Goal: Task Accomplishment & Management: Use online tool/utility

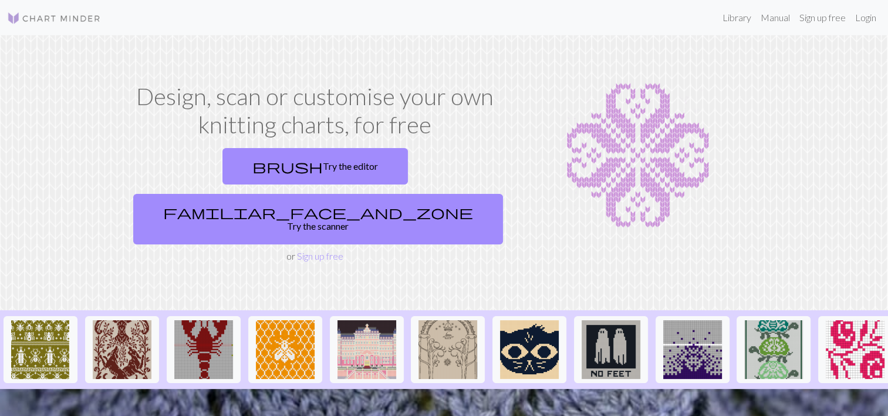
drag, startPoint x: 257, startPoint y: 175, endPoint x: 266, endPoint y: 191, distance: 19.2
click at [257, 175] on link "brush Try the editor" at bounding box center [314, 166] width 185 height 36
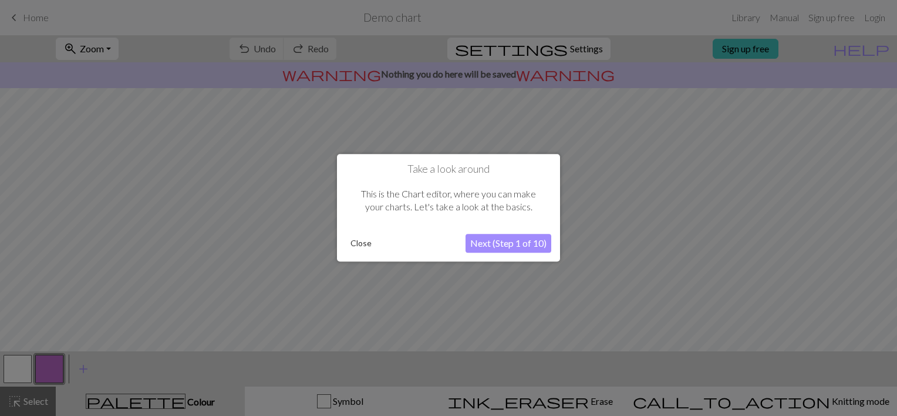
click at [492, 247] on button "Next (Step 1 of 10)" at bounding box center [508, 243] width 86 height 19
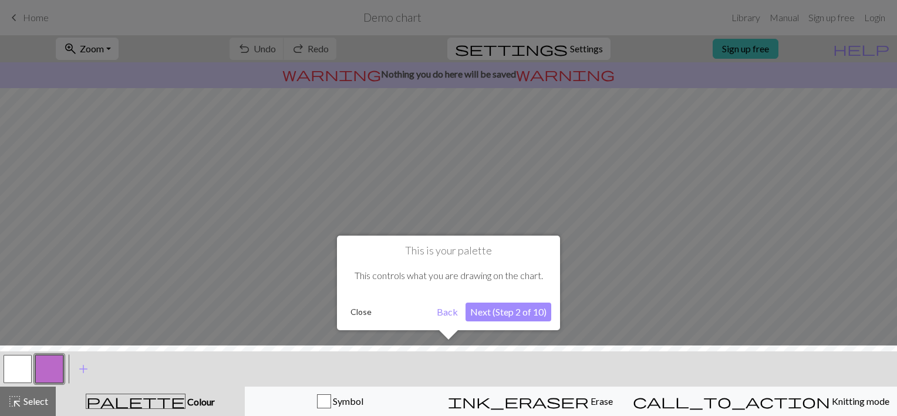
click at [492, 247] on h1 "This is your palette" at bounding box center [448, 250] width 205 height 13
drag, startPoint x: 492, startPoint y: 247, endPoint x: 502, endPoint y: 312, distance: 65.9
click at [502, 312] on button "Next (Step 2 of 10)" at bounding box center [508, 311] width 86 height 19
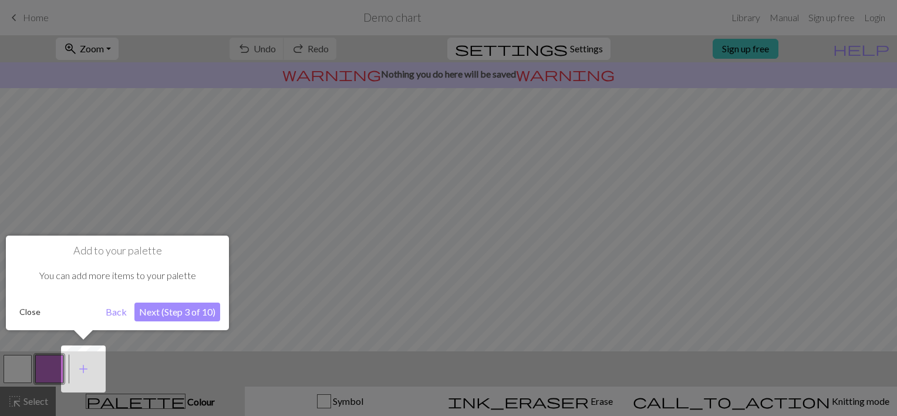
click at [185, 304] on button "Next (Step 3 of 10)" at bounding box center [177, 311] width 86 height 19
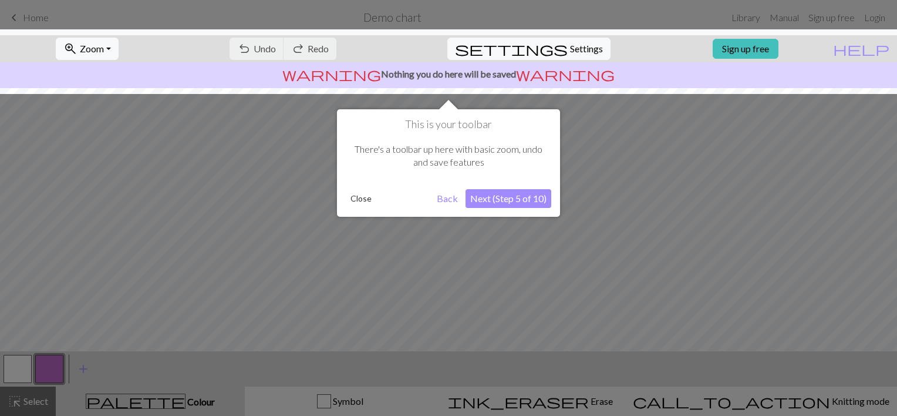
click at [513, 194] on button "Next (Step 5 of 10)" at bounding box center [508, 198] width 86 height 19
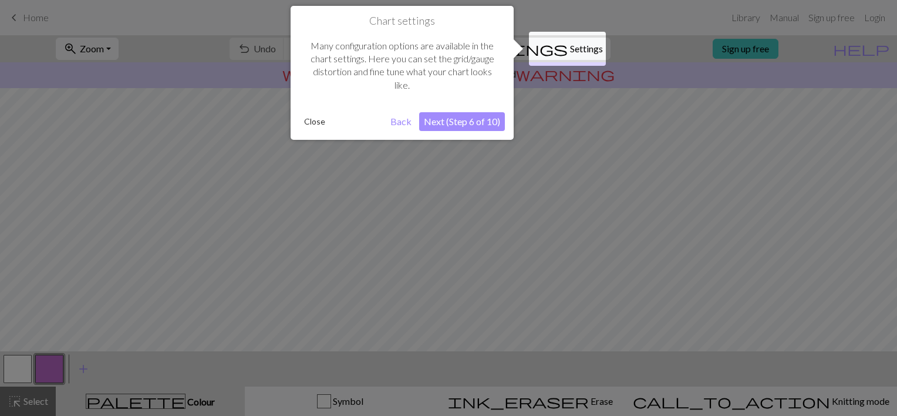
click at [471, 120] on button "Next (Step 6 of 10)" at bounding box center [462, 121] width 86 height 19
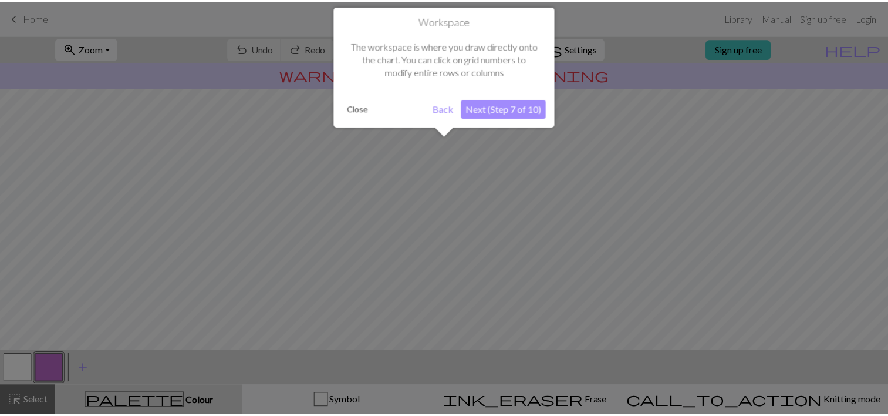
scroll to position [70, 0]
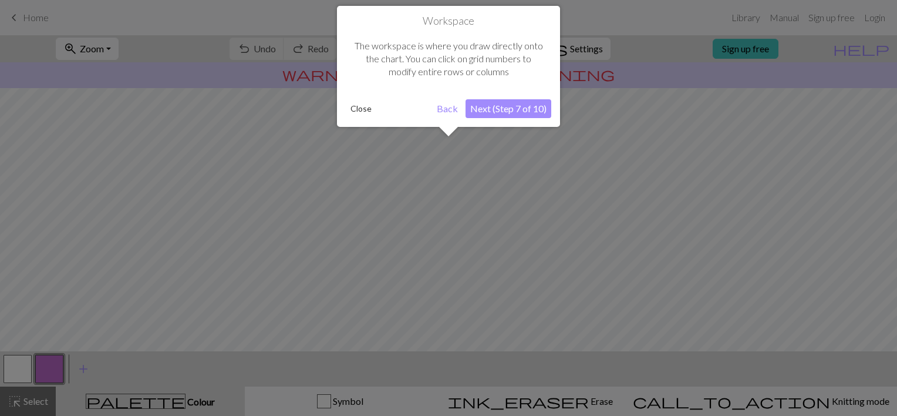
click at [505, 100] on button "Next (Step 7 of 10)" at bounding box center [508, 108] width 86 height 19
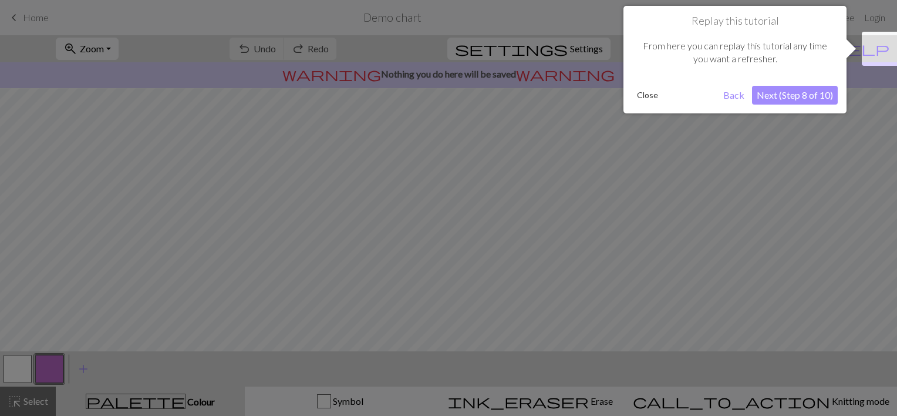
click at [754, 95] on div "Close Back Next (Step 8 of 10)" at bounding box center [734, 95] width 205 height 19
click at [760, 93] on button "Next (Step 8 of 10)" at bounding box center [795, 95] width 86 height 19
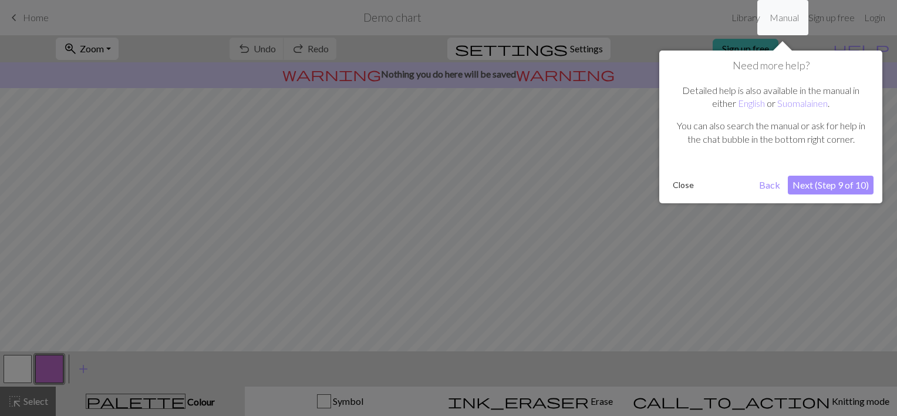
click at [836, 186] on button "Next (Step 9 of 10)" at bounding box center [831, 185] width 86 height 19
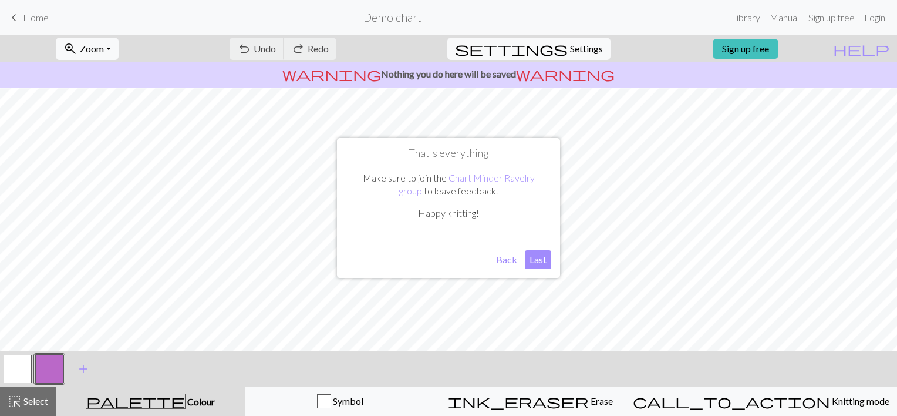
click at [536, 254] on button "Last" at bounding box center [538, 259] width 26 height 19
click at [778, 53] on link "Sign up free" at bounding box center [746, 49] width 66 height 20
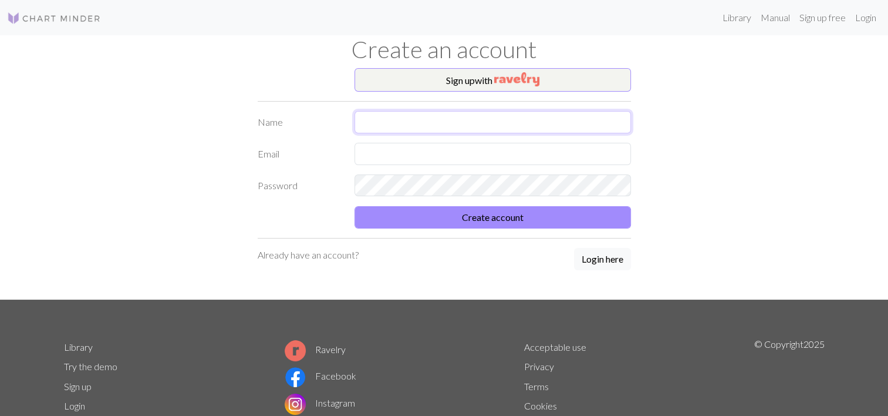
click at [424, 126] on input "text" at bounding box center [493, 122] width 276 height 22
type input "Feli Bonastre"
type input "[EMAIL_ADDRESS][DOMAIN_NAME]"
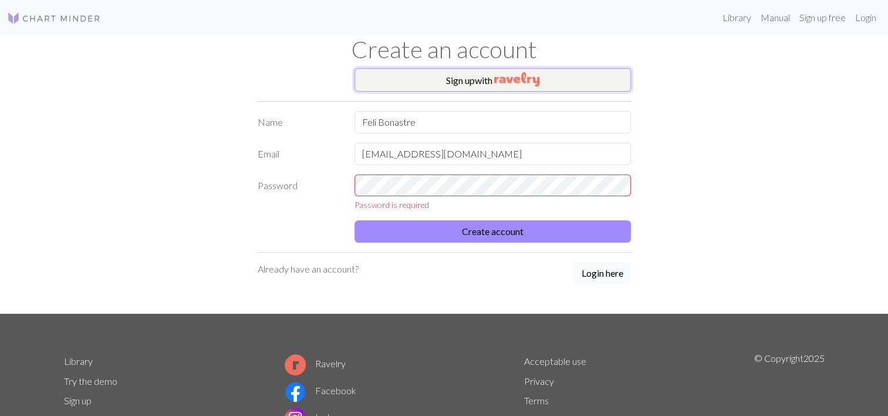
click at [457, 85] on button "Sign up with" at bounding box center [493, 79] width 276 height 23
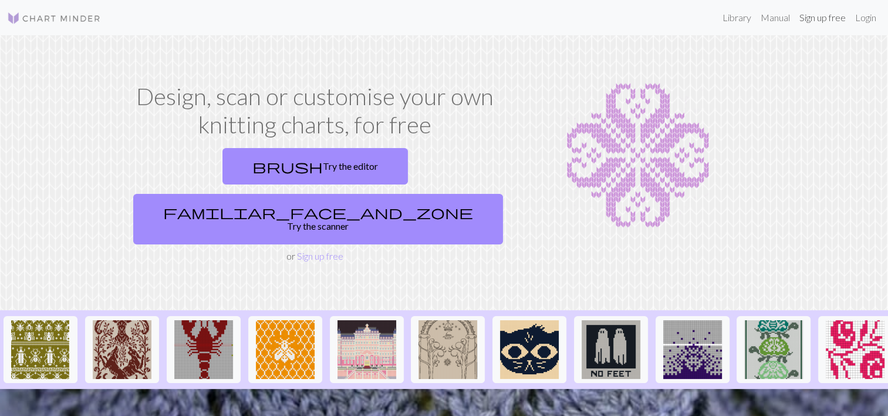
click at [827, 21] on link "Sign up free" at bounding box center [823, 17] width 56 height 23
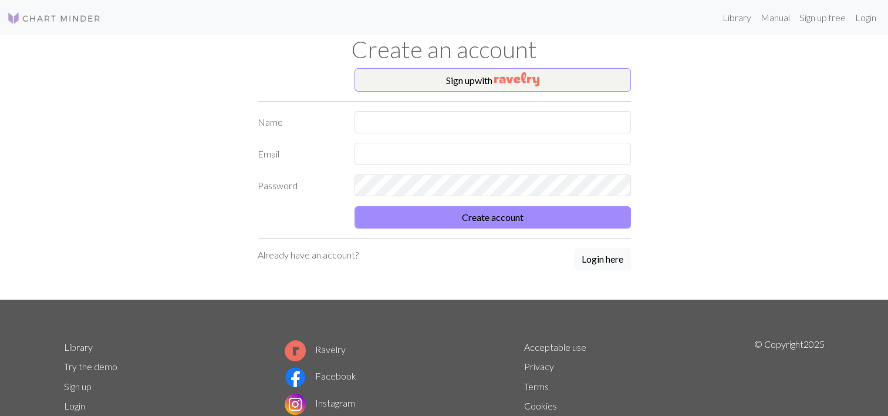
click at [319, 251] on p "Already have an account?" at bounding box center [308, 255] width 101 height 14
click at [606, 254] on button "Login here" at bounding box center [602, 259] width 57 height 22
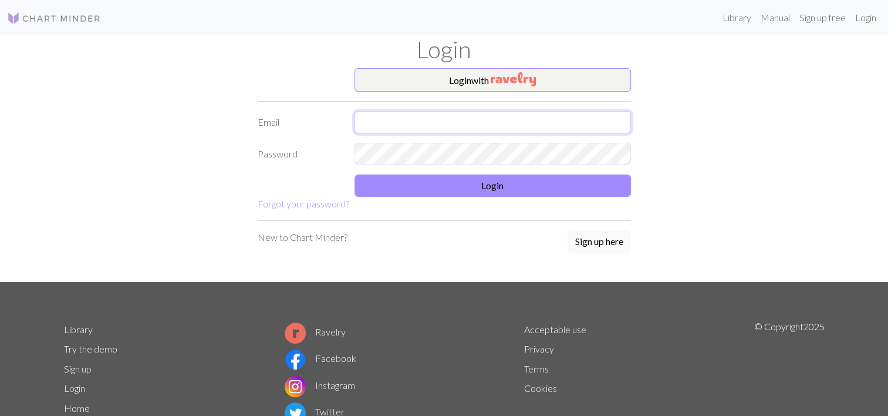
click at [393, 120] on input "text" at bounding box center [493, 122] width 276 height 22
type input "feli.bonastre.02@gmail.com"
click at [404, 164] on form "Login with Email feli.bonastre.02@gmail.com Password Login Forgot your password?" at bounding box center [444, 139] width 373 height 143
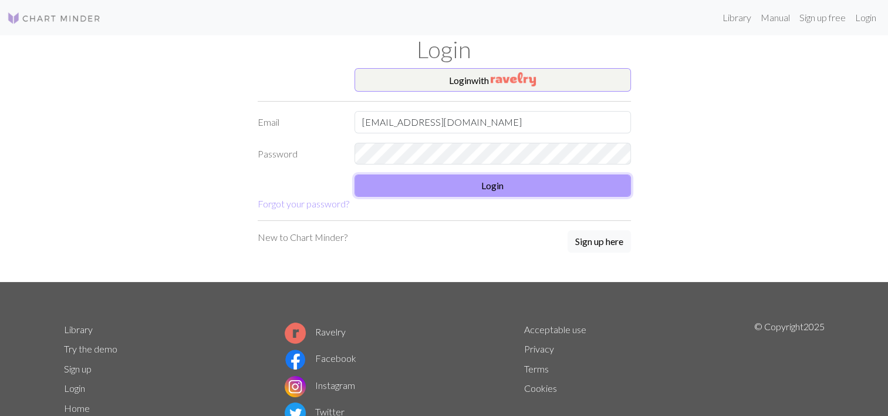
click at [417, 185] on button "Login" at bounding box center [493, 185] width 276 height 22
click at [399, 181] on button "Login" at bounding box center [493, 185] width 276 height 22
click at [577, 177] on button "Login" at bounding box center [493, 185] width 276 height 22
click at [549, 178] on button "Login" at bounding box center [493, 185] width 276 height 22
click at [453, 184] on button "Login" at bounding box center [493, 185] width 276 height 22
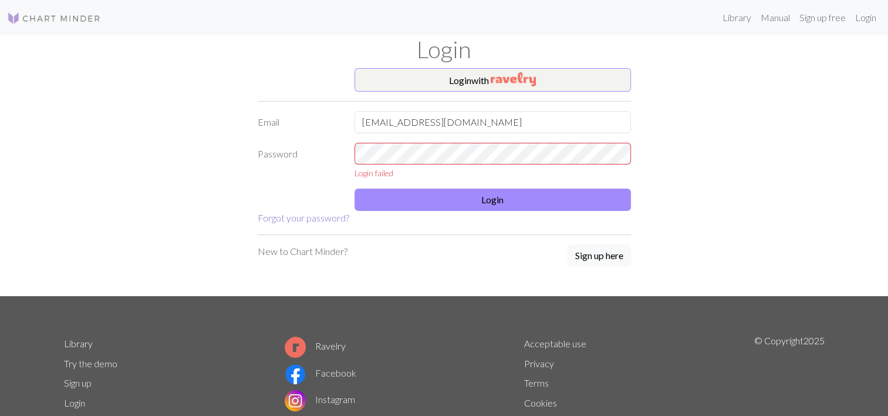
click at [329, 221] on link "Forgot your password?" at bounding box center [304, 217] width 92 height 11
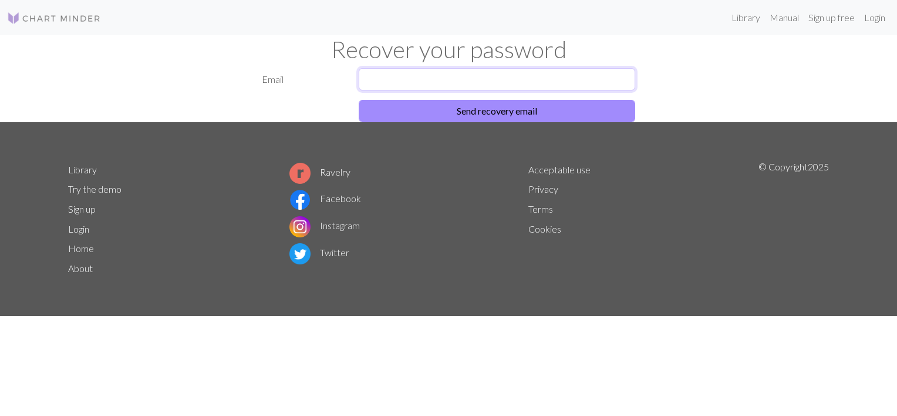
click at [483, 81] on input "text" at bounding box center [497, 79] width 276 height 22
type input "[EMAIL_ADDRESS][DOMAIN_NAME]"
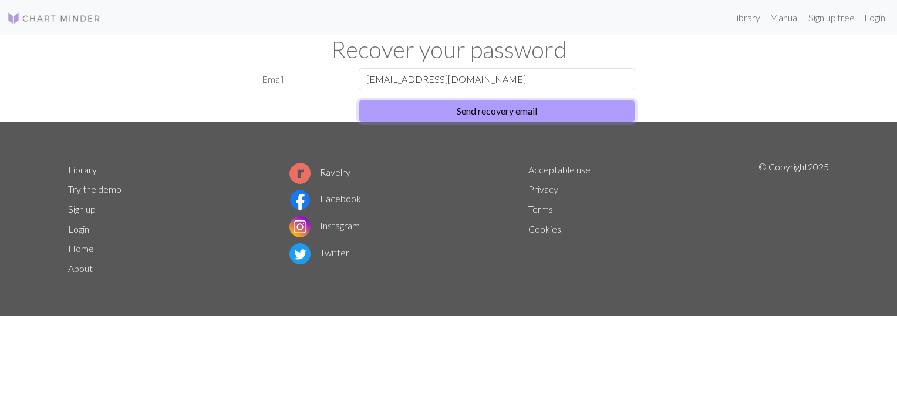
click at [456, 117] on button "Send recovery email" at bounding box center [497, 111] width 276 height 22
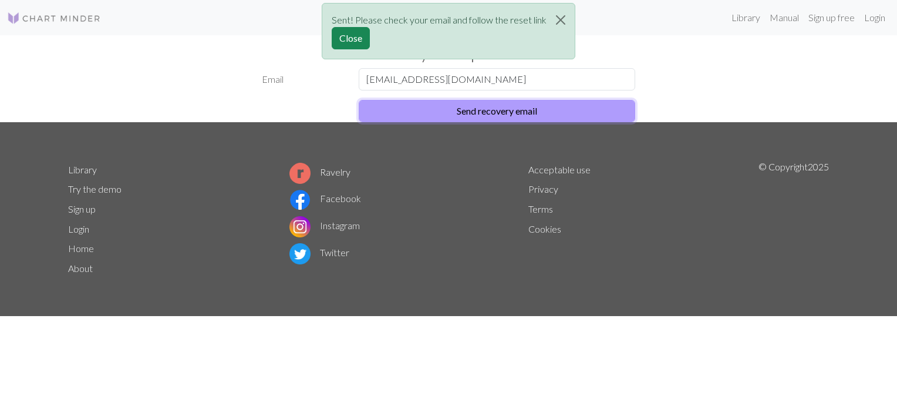
click at [465, 109] on button "Send recovery email" at bounding box center [497, 111] width 276 height 22
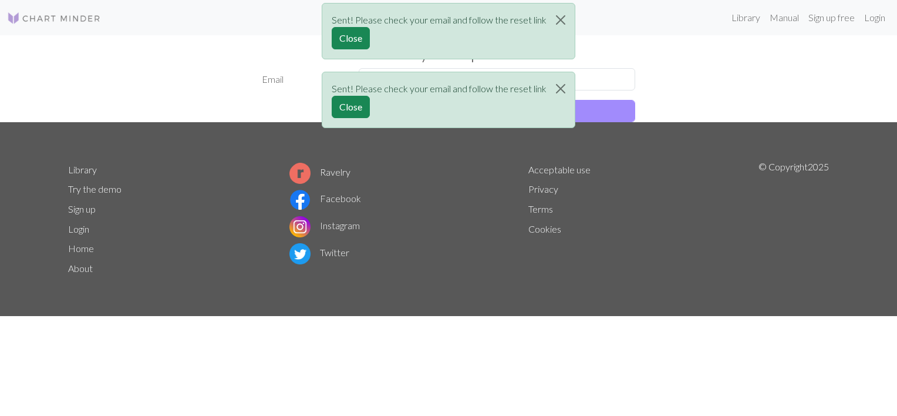
click at [407, 60] on div "Sent! Please check your email and follow the reset link Close" at bounding box center [449, 34] width 254 height 69
click at [566, 20] on button "Close" at bounding box center [560, 20] width 28 height 33
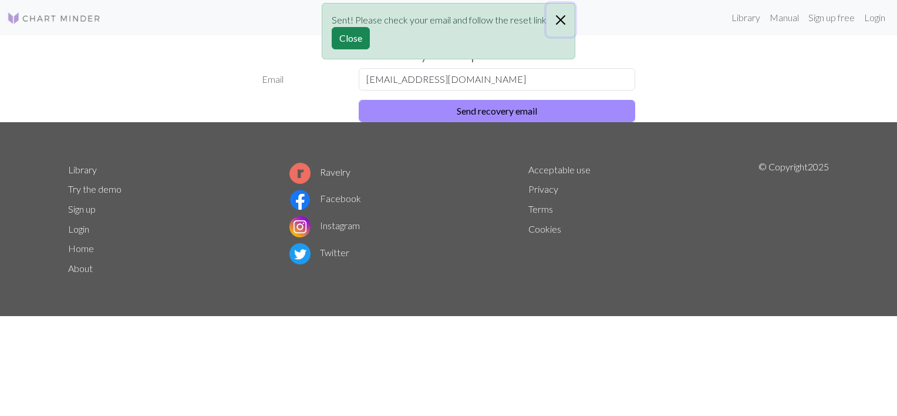
click at [566, 19] on button "Close" at bounding box center [560, 20] width 28 height 33
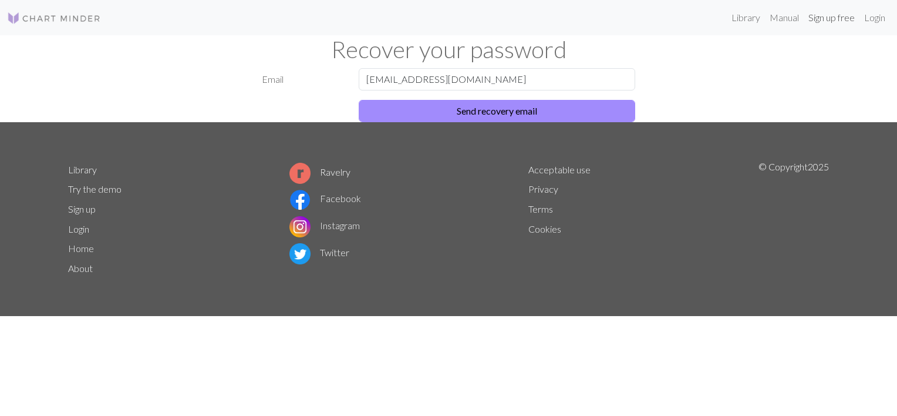
click at [810, 21] on link "Sign up free" at bounding box center [832, 17] width 56 height 23
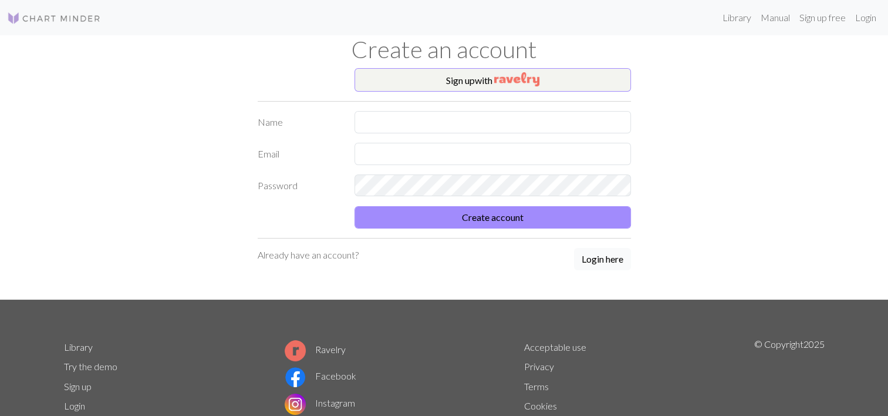
click at [607, 265] on button "Login here" at bounding box center [602, 259] width 57 height 22
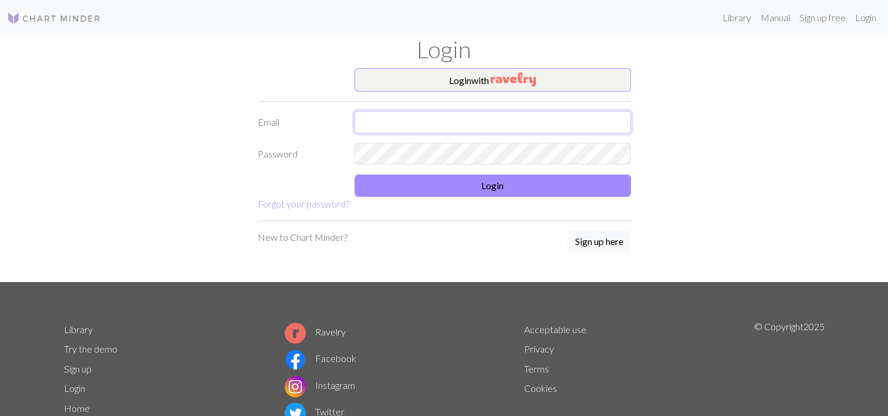
click at [463, 117] on input "text" at bounding box center [493, 122] width 276 height 22
type input "[EMAIL_ADDRESS][DOMAIN_NAME]"
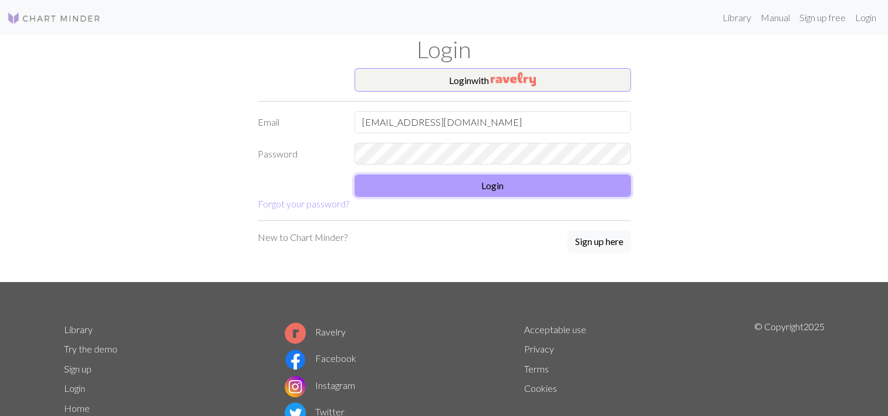
click at [488, 185] on button "Login" at bounding box center [493, 185] width 276 height 22
click at [544, 193] on button "Login" at bounding box center [493, 185] width 276 height 22
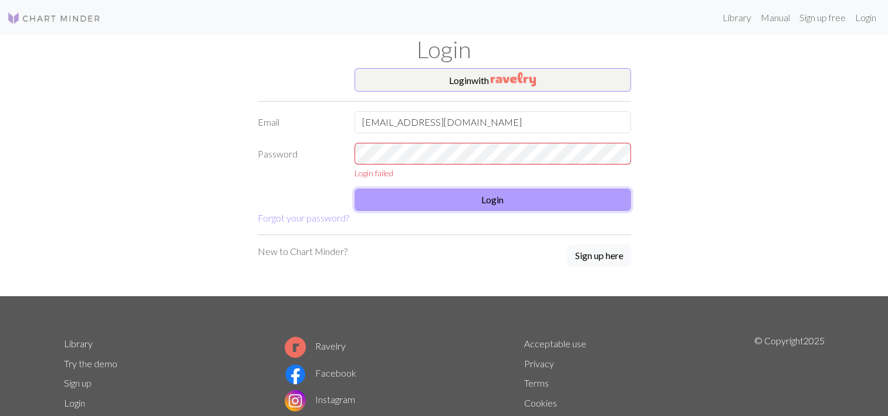
click at [510, 191] on button "Login" at bounding box center [493, 199] width 276 height 22
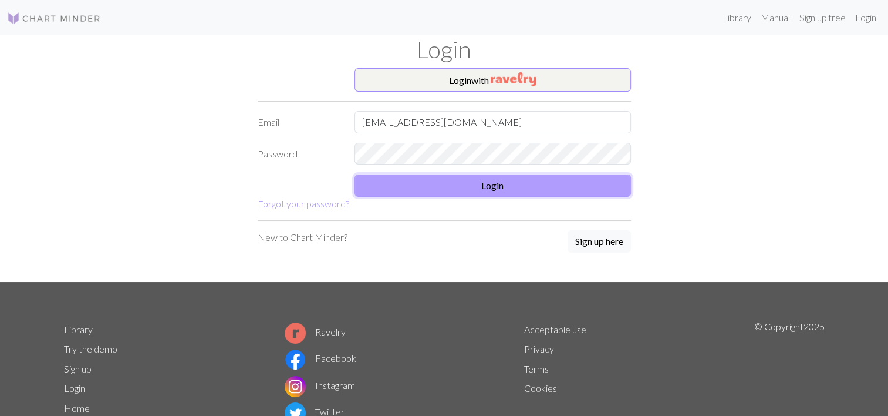
click at [510, 191] on button "Login" at bounding box center [493, 185] width 276 height 22
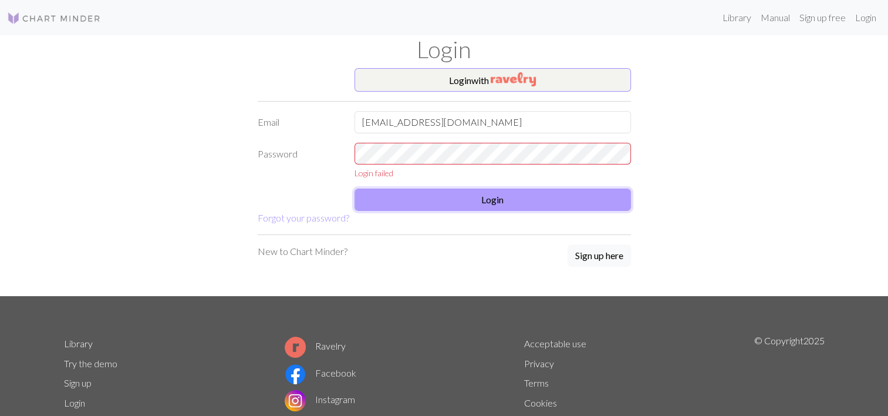
click at [510, 191] on button "Login" at bounding box center [493, 199] width 276 height 22
click at [555, 200] on form "Login with Email feli.bonastre.02@gmail.com Password Login failed Login Forgot …" at bounding box center [444, 146] width 373 height 157
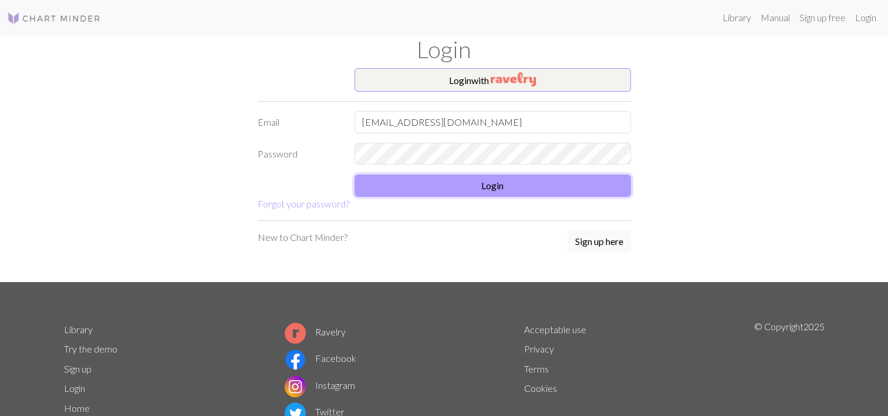
click at [547, 190] on button "Login" at bounding box center [493, 185] width 276 height 22
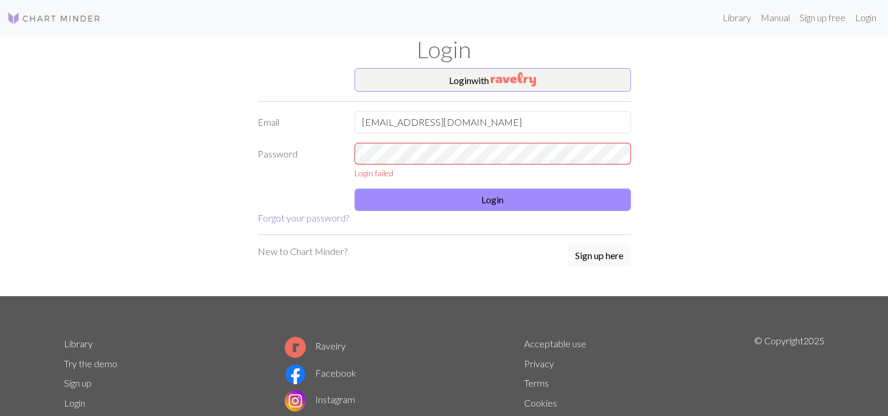
click at [320, 221] on link "Forgot your password?" at bounding box center [304, 217] width 92 height 11
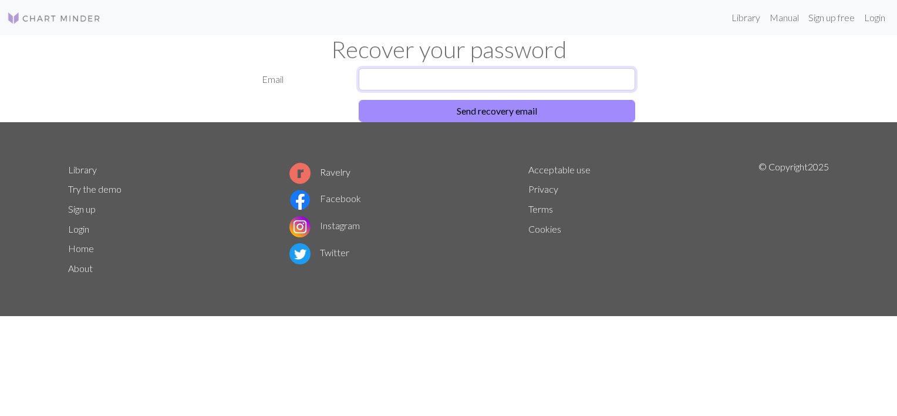
click at [419, 79] on input "text" at bounding box center [497, 79] width 276 height 22
type input "[EMAIL_ADDRESS][DOMAIN_NAME]"
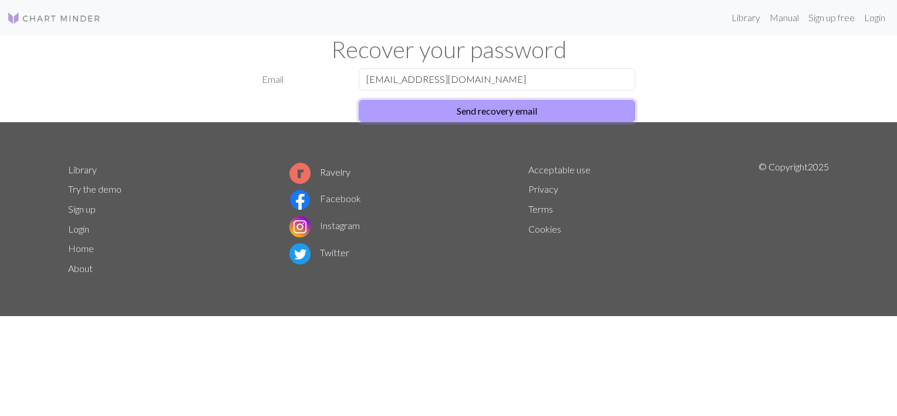
click at [420, 110] on button "Send recovery email" at bounding box center [497, 111] width 276 height 22
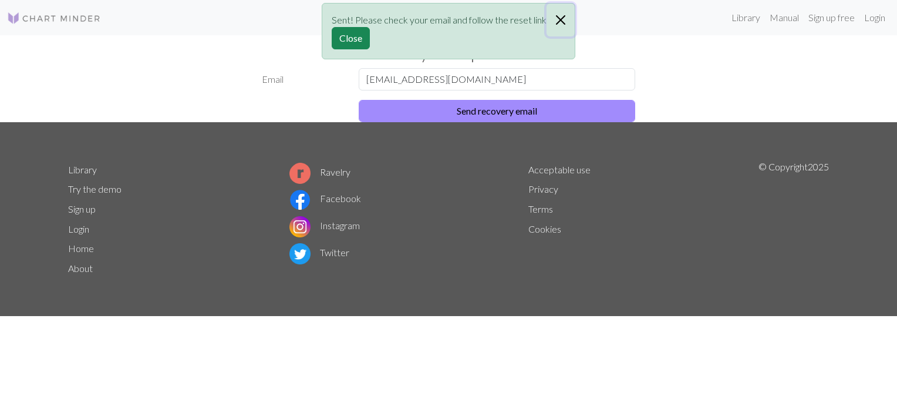
click at [565, 21] on button "Close" at bounding box center [560, 20] width 28 height 33
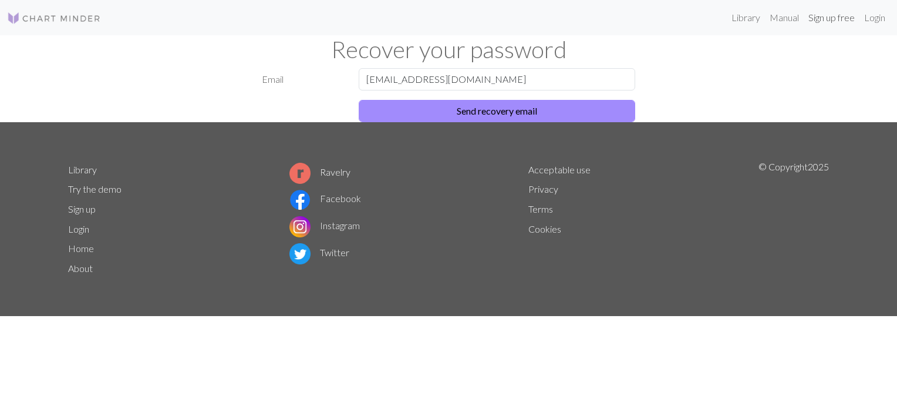
click at [824, 23] on link "Sign up free" at bounding box center [832, 17] width 56 height 23
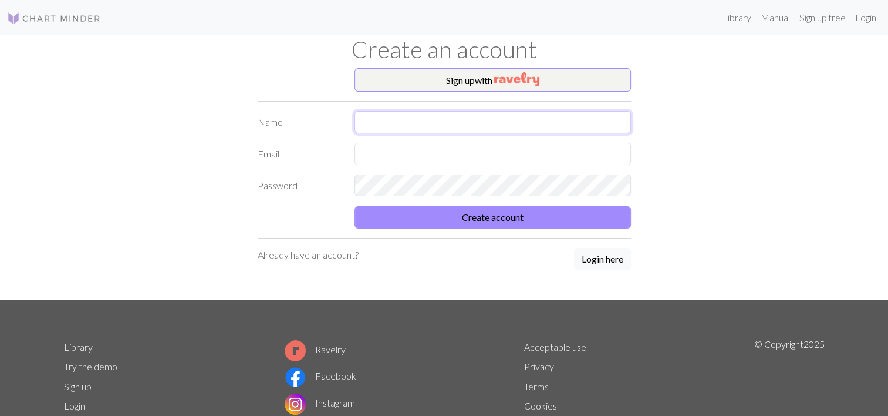
click at [440, 126] on input "text" at bounding box center [493, 122] width 276 height 22
type input "Feli Bonastre"
type input "[EMAIL_ADDRESS][DOMAIN_NAME]"
click at [443, 196] on form "Name Feli Bonastre Email feli.bonastre.02@gmail.com Password Create account" at bounding box center [444, 169] width 373 height 117
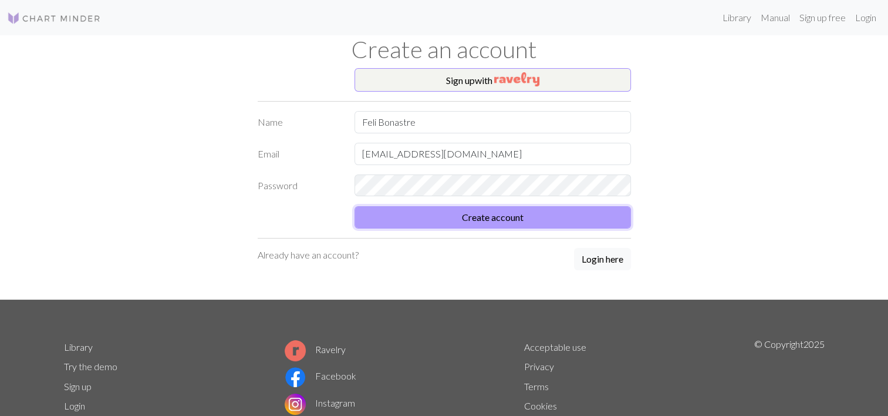
click at [491, 215] on button "Create account" at bounding box center [493, 217] width 276 height 22
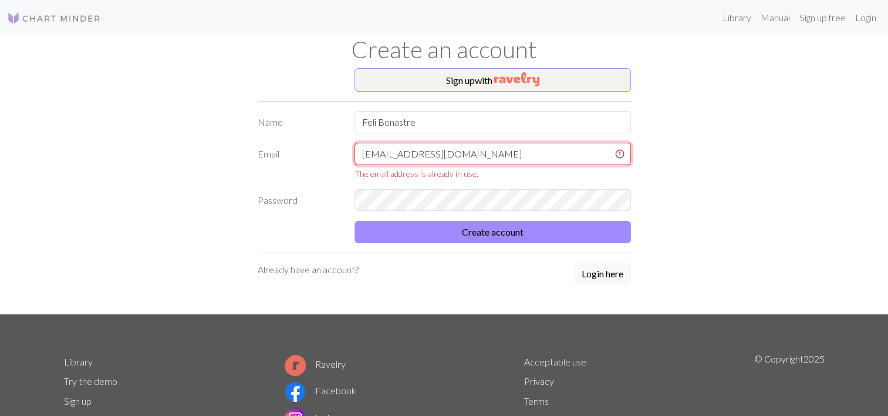
click at [494, 146] on input "[EMAIL_ADDRESS][DOMAIN_NAME]" at bounding box center [493, 154] width 276 height 22
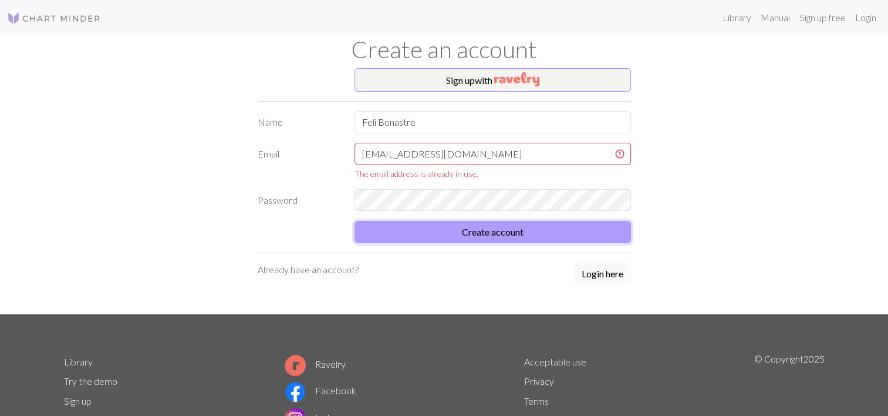
click at [455, 232] on div "Sign up with Name Feli Bonastre Email feli.bonastre.02@gmail.com The email addr…" at bounding box center [444, 191] width 387 height 246
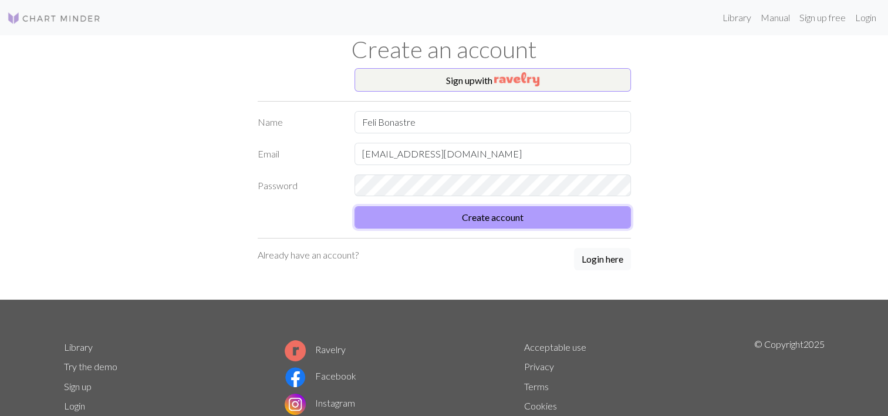
click at [545, 221] on button "Create account" at bounding box center [493, 217] width 276 height 22
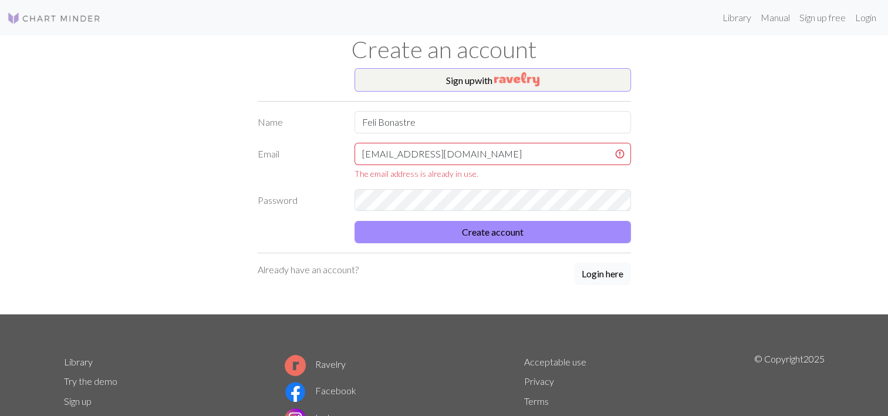
click at [603, 269] on button "Login here" at bounding box center [602, 273] width 57 height 22
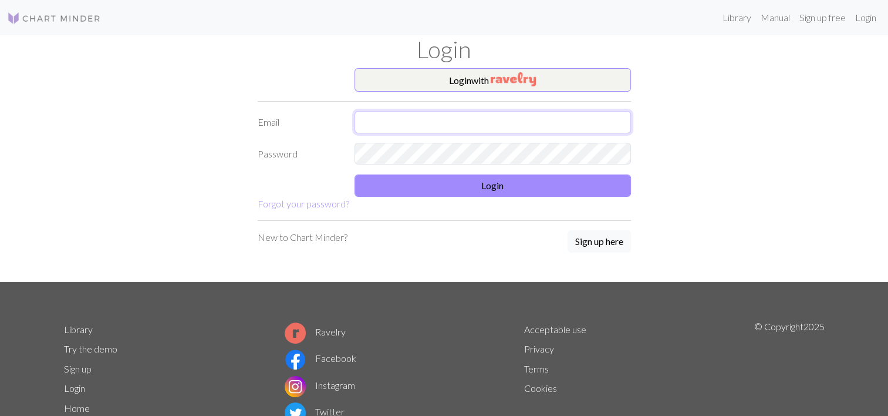
click at [427, 124] on input "text" at bounding box center [493, 122] width 276 height 22
type input "[EMAIL_ADDRESS][DOMAIN_NAME]"
click at [436, 164] on form "Login with Email feli.bonastre.02@gmail.com Password Login Forgot your password?" at bounding box center [444, 139] width 373 height 143
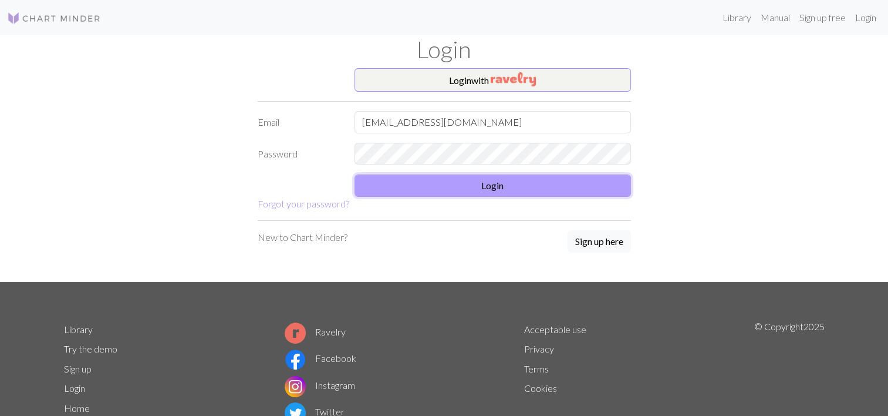
click at [430, 175] on button "Login" at bounding box center [493, 185] width 276 height 22
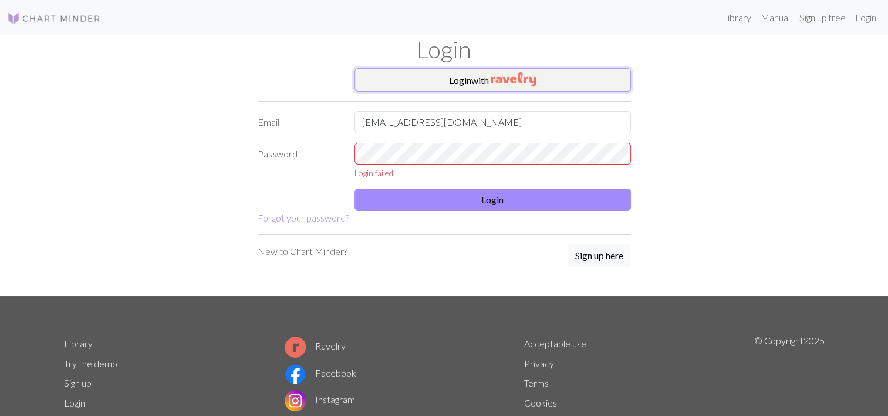
click at [502, 79] on img "button" at bounding box center [513, 79] width 45 height 14
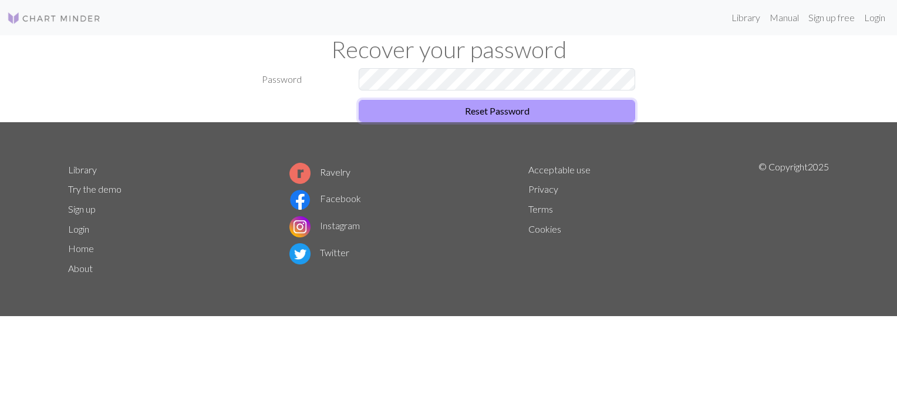
click at [427, 106] on button "Reset Password" at bounding box center [497, 111] width 276 height 22
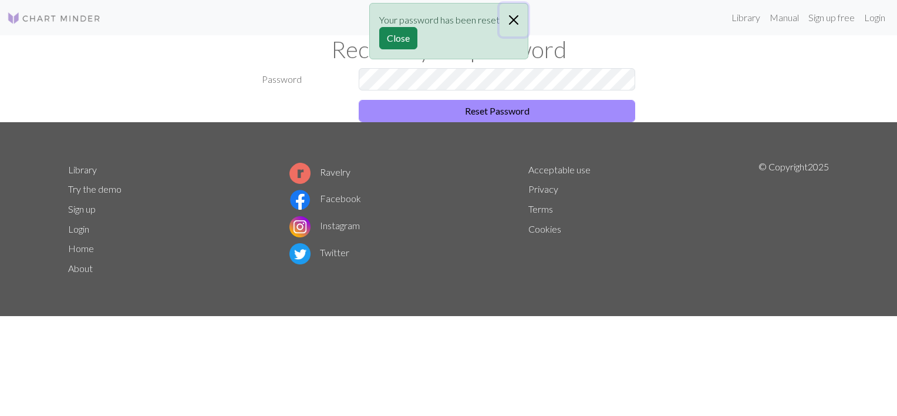
click at [517, 17] on button "Close" at bounding box center [514, 20] width 28 height 33
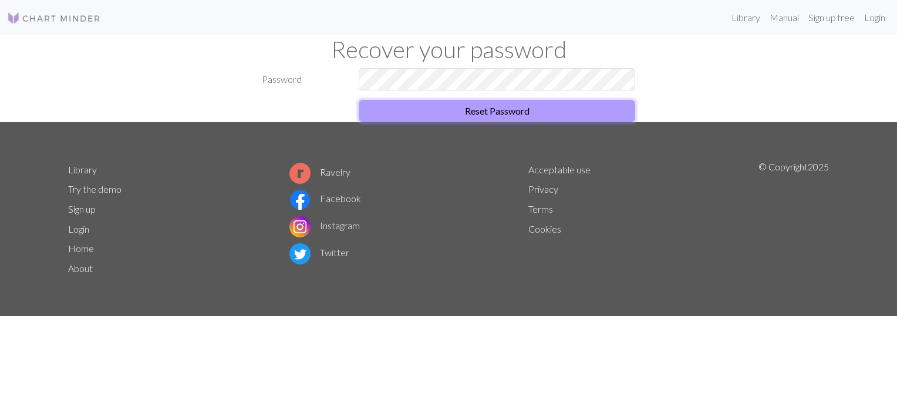
click at [518, 104] on button "Reset Password" at bounding box center [497, 111] width 276 height 22
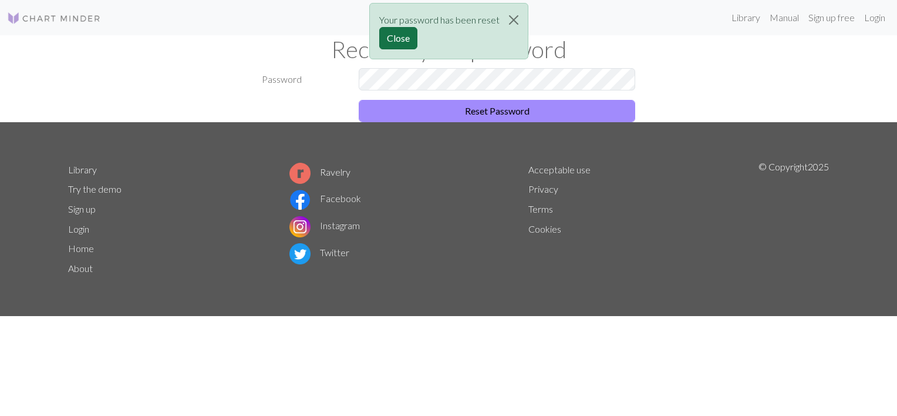
click at [394, 37] on button "Close" at bounding box center [398, 38] width 38 height 22
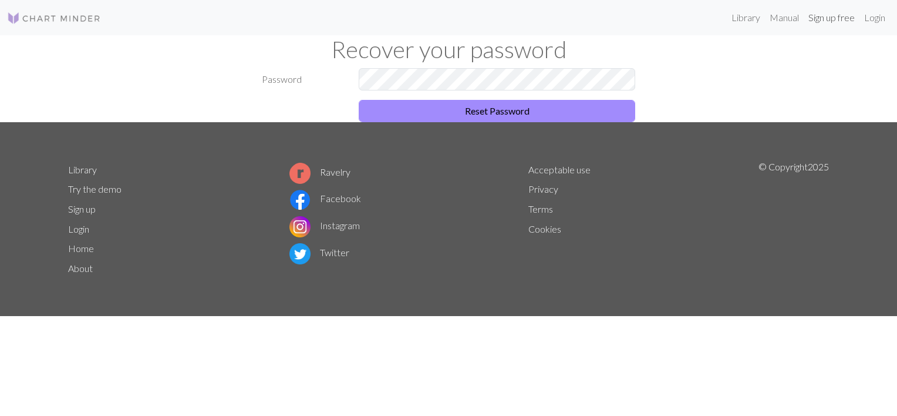
click at [841, 22] on link "Sign up free" at bounding box center [832, 17] width 56 height 23
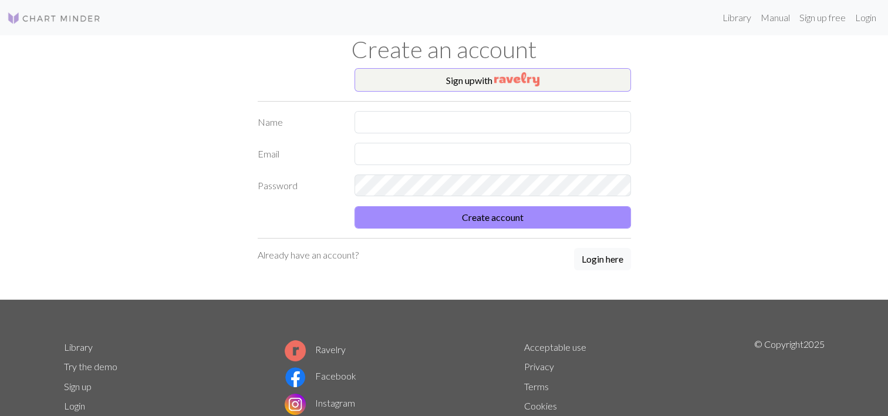
click at [452, 136] on form "Name Email Password Create account" at bounding box center [444, 169] width 373 height 117
click at [612, 257] on button "Login here" at bounding box center [602, 259] width 57 height 22
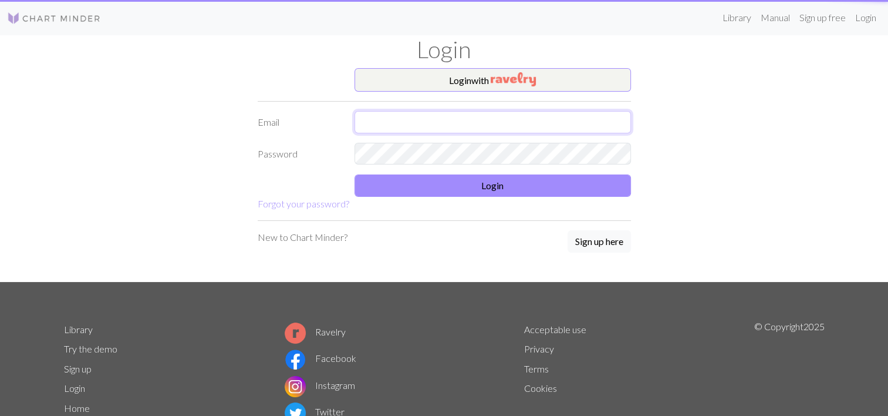
click at [426, 120] on input "text" at bounding box center [493, 122] width 276 height 22
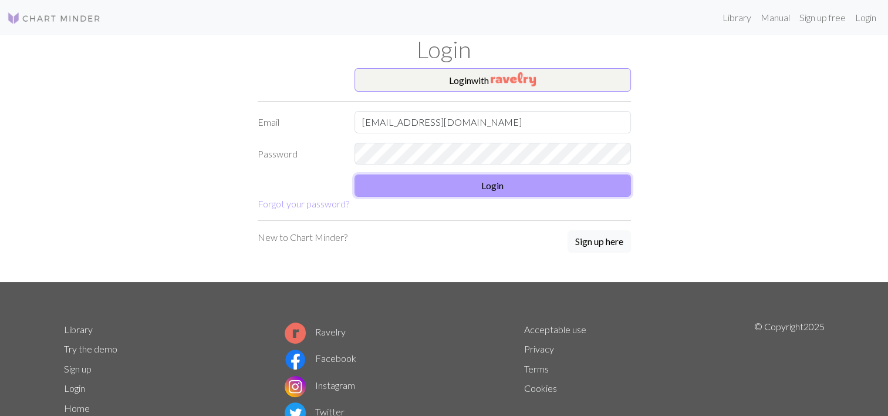
click at [416, 175] on button "Login" at bounding box center [493, 185] width 276 height 22
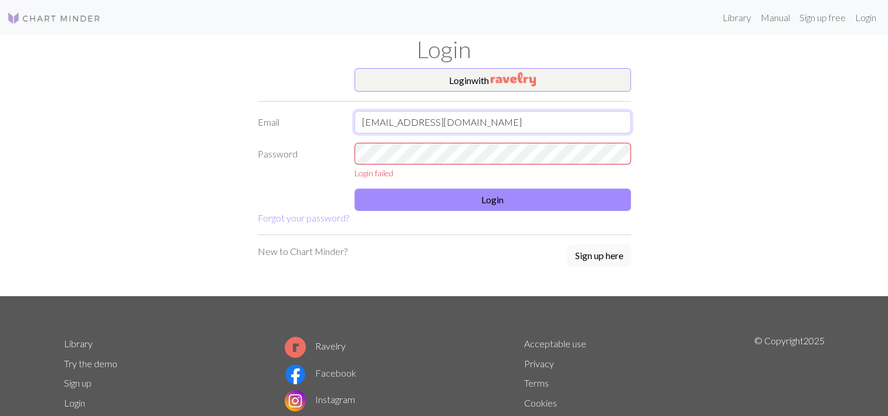
click at [502, 127] on input "[EMAIL_ADDRESS][DOMAIN_NAME]" at bounding box center [493, 122] width 276 height 22
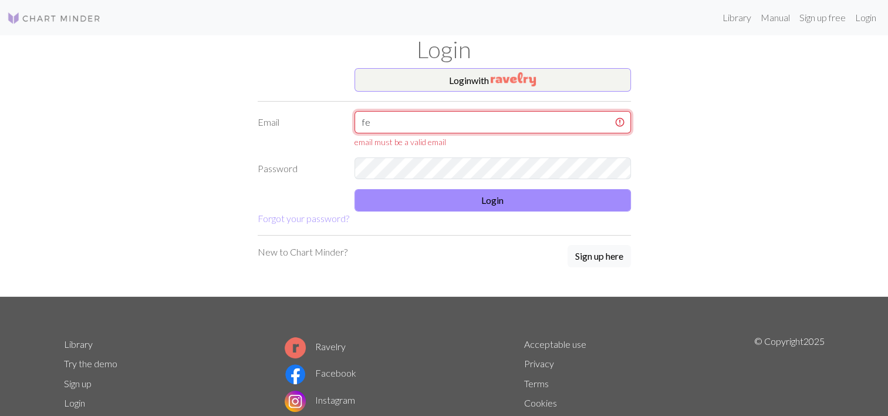
type input "f"
click at [501, 123] on input "feli.bonastre.02" at bounding box center [493, 122] width 276 height 22
click at [470, 122] on input "feli.bonastre.02" at bounding box center [493, 122] width 276 height 22
click at [491, 116] on input "feli.bonastre.02" at bounding box center [493, 122] width 276 height 22
click at [413, 120] on input "feli.bonastre.02" at bounding box center [493, 122] width 276 height 22
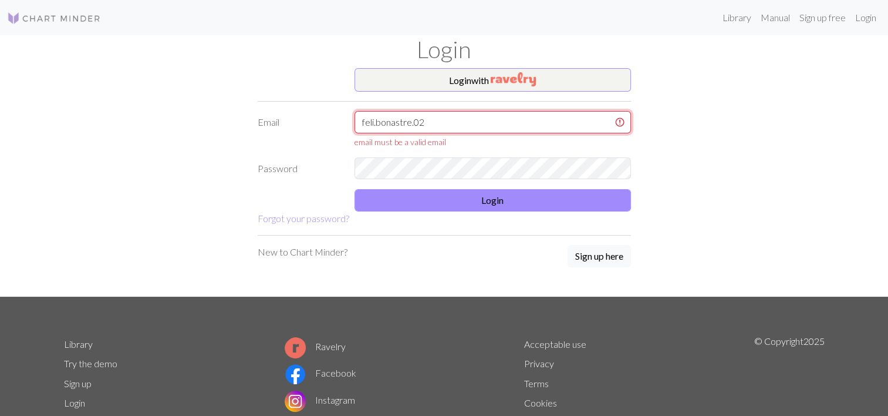
click at [419, 123] on input "feli.bonastre.02" at bounding box center [493, 122] width 276 height 22
click at [527, 123] on input "feli.bonastre.02" at bounding box center [493, 122] width 276 height 22
click at [603, 139] on div "email must be a valid email" at bounding box center [493, 142] width 276 height 12
click at [430, 128] on input "feli.bonastre.02" at bounding box center [493, 122] width 276 height 22
click at [436, 121] on input "feli.bonastre.02" at bounding box center [493, 122] width 276 height 22
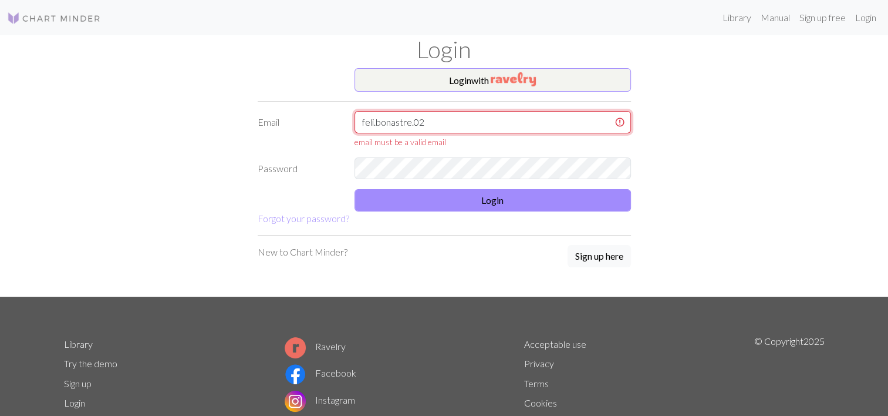
type input "[EMAIL_ADDRESS][DOMAIN_NAME]"
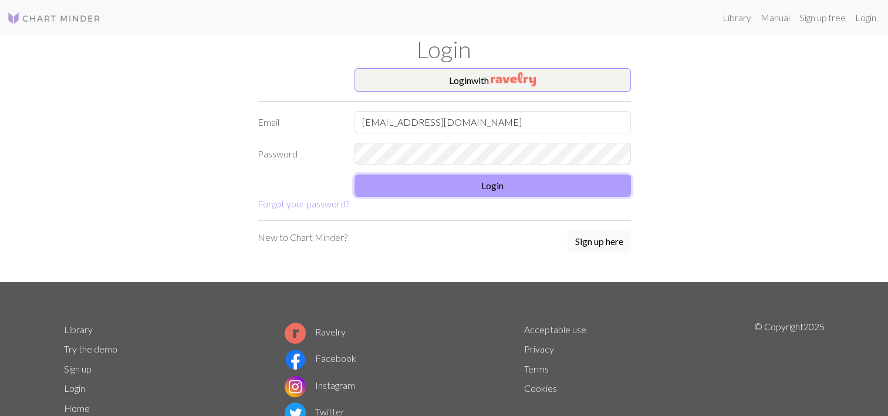
click at [482, 178] on button "Login" at bounding box center [493, 185] width 276 height 22
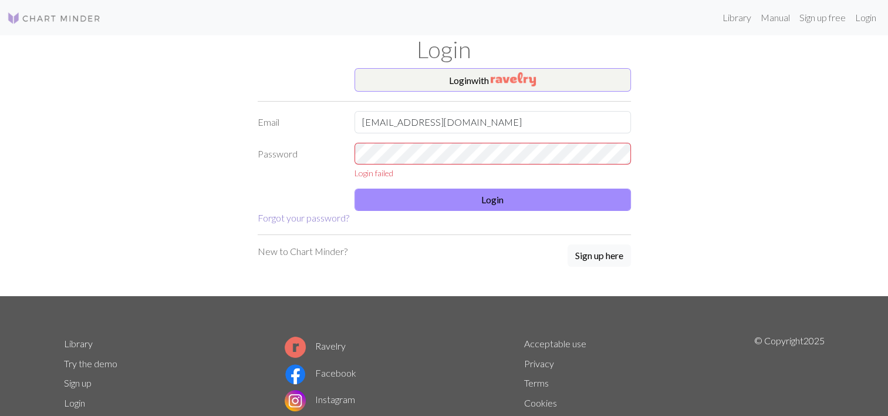
click at [320, 218] on link "Forgot your password?" at bounding box center [304, 217] width 92 height 11
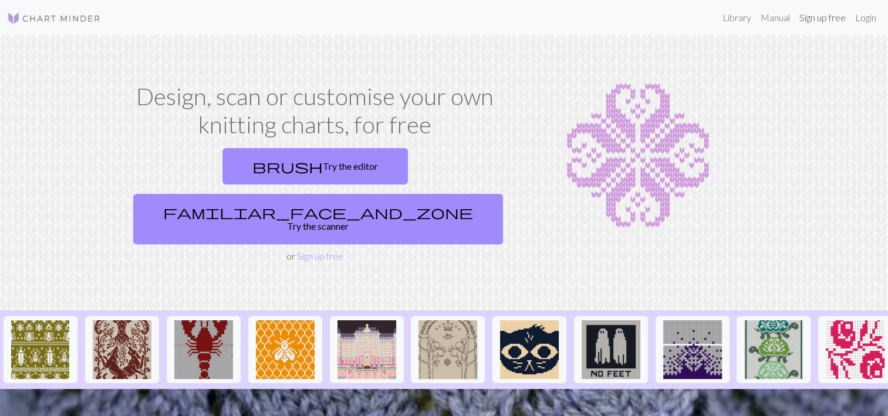
click at [826, 25] on link "Sign up free" at bounding box center [823, 17] width 56 height 23
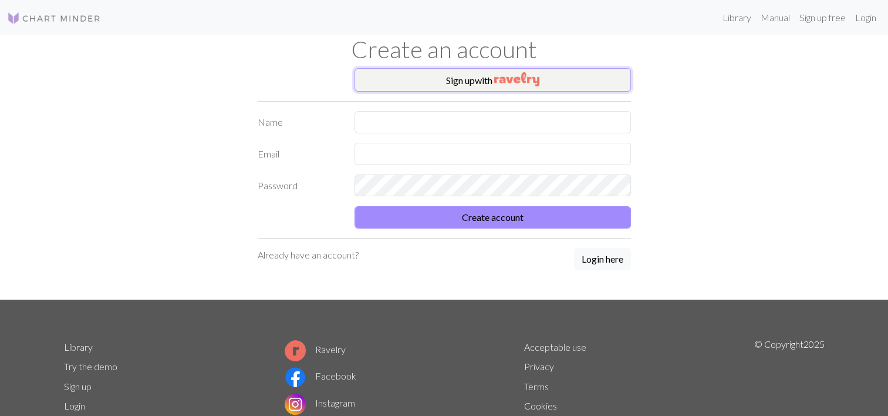
click at [472, 86] on button "Sign up with" at bounding box center [493, 79] width 276 height 23
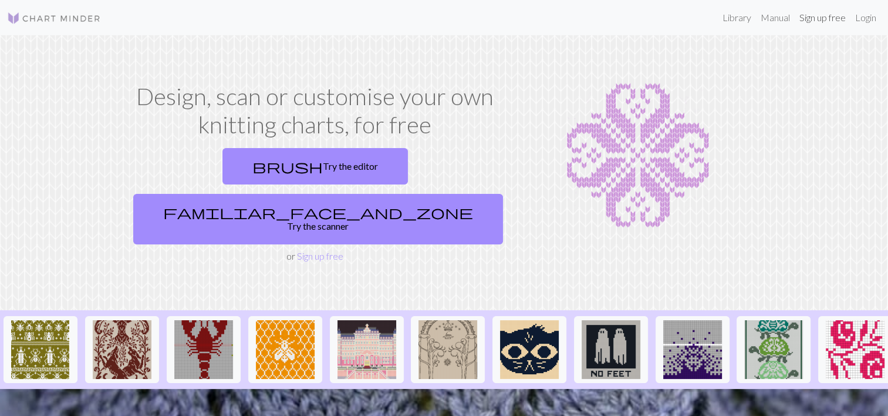
click at [824, 16] on link "Sign up free" at bounding box center [823, 17] width 56 height 23
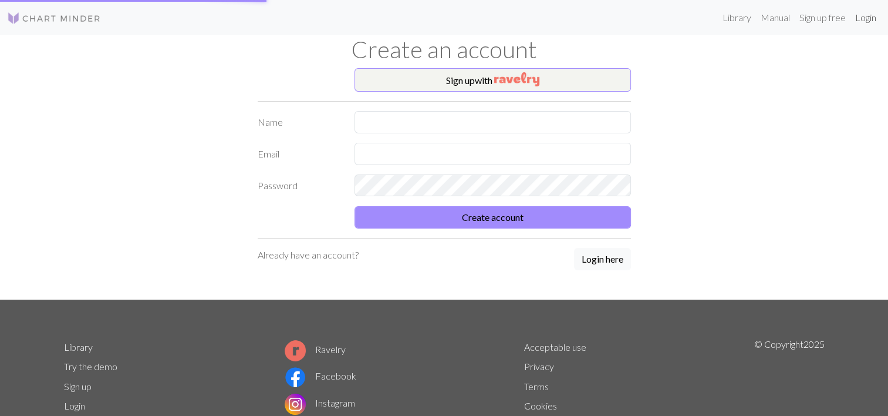
click at [865, 18] on link "Login" at bounding box center [866, 17] width 31 height 23
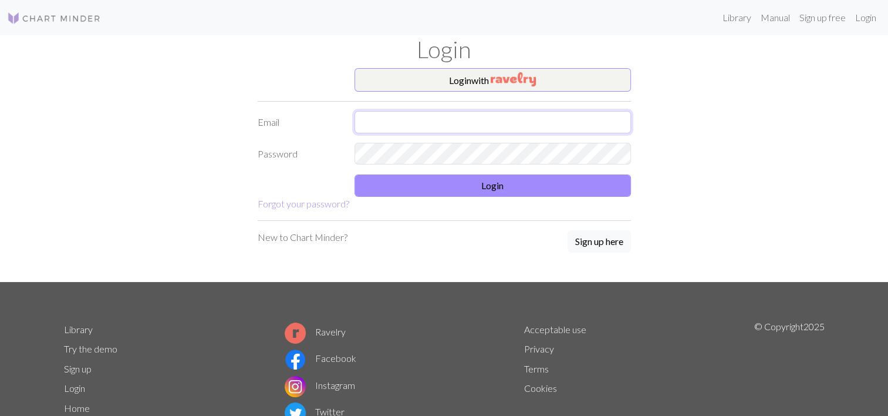
click at [479, 129] on input "text" at bounding box center [493, 122] width 276 height 22
type input "[EMAIL_ADDRESS][DOMAIN_NAME]"
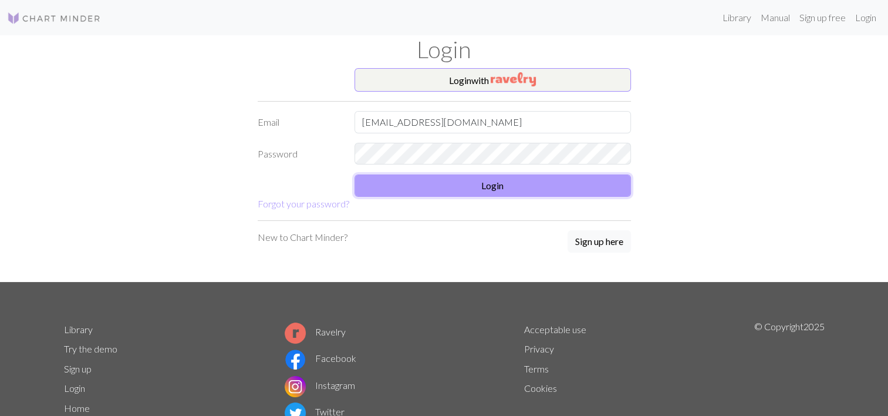
click at [447, 177] on button "Login" at bounding box center [493, 185] width 276 height 22
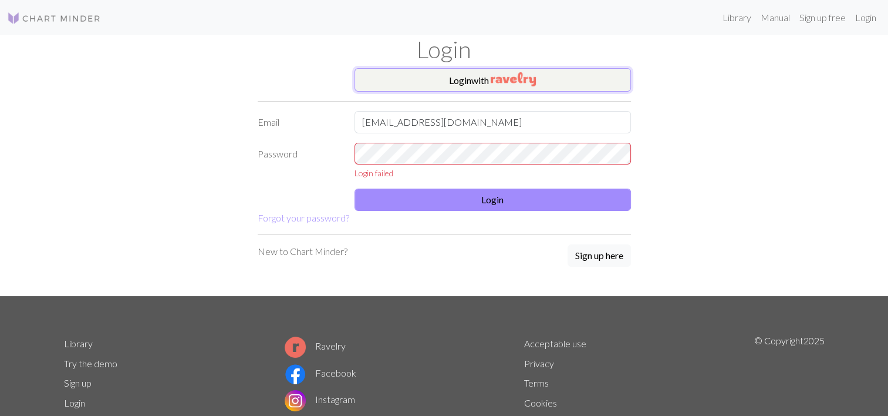
click at [481, 80] on button "Login with" at bounding box center [493, 79] width 276 height 23
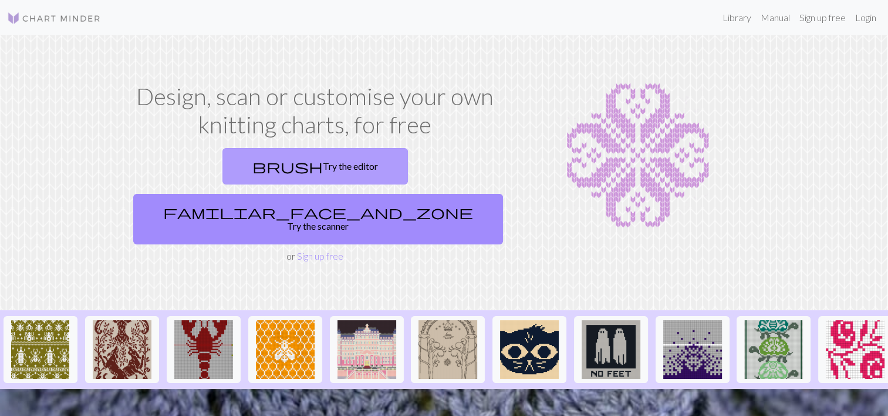
click at [266, 173] on link "brush Try the editor" at bounding box center [314, 166] width 185 height 36
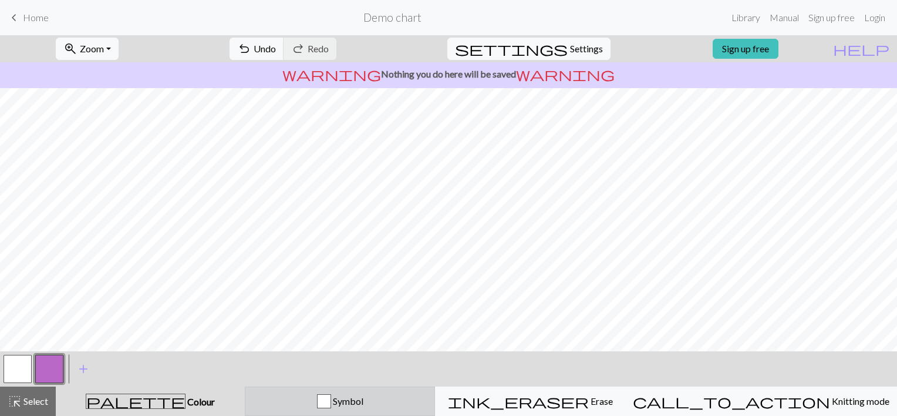
click at [363, 395] on span "Symbol" at bounding box center [347, 400] width 32 height 11
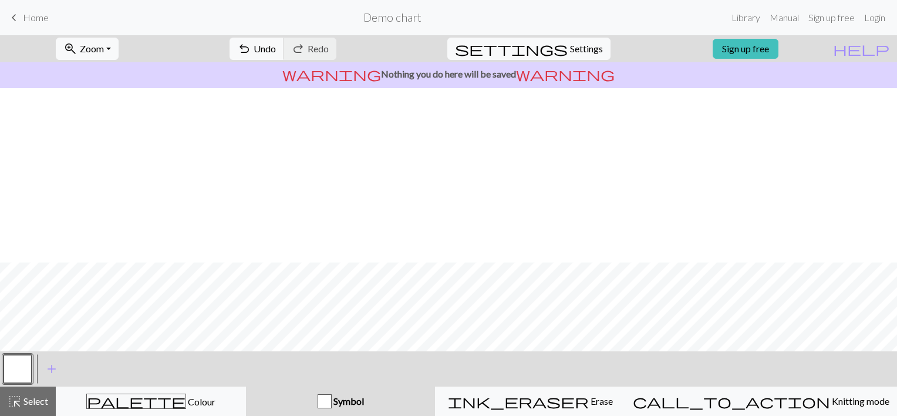
scroll to position [174, 0]
click at [226, 394] on div "palette Colour Colour" at bounding box center [150, 400] width 175 height 15
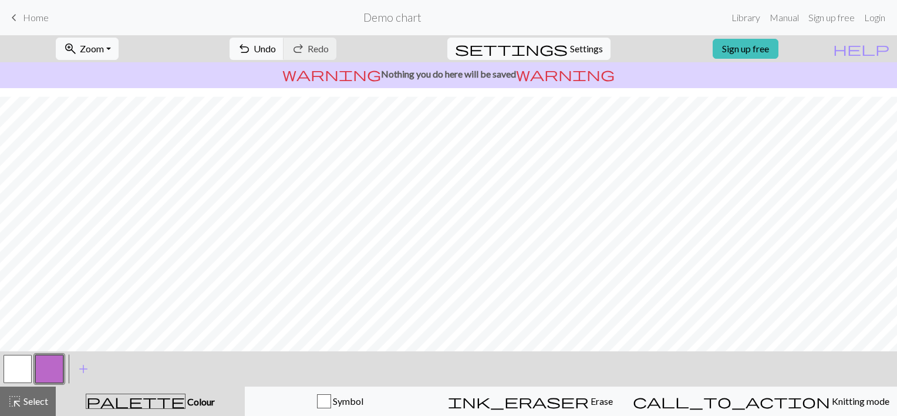
click at [4, 369] on button "button" at bounding box center [18, 369] width 28 height 28
click at [32, 362] on div at bounding box center [18, 369] width 32 height 32
click at [51, 369] on button "button" at bounding box center [49, 369] width 28 height 28
drag, startPoint x: 48, startPoint y: 364, endPoint x: 85, endPoint y: 369, distance: 37.3
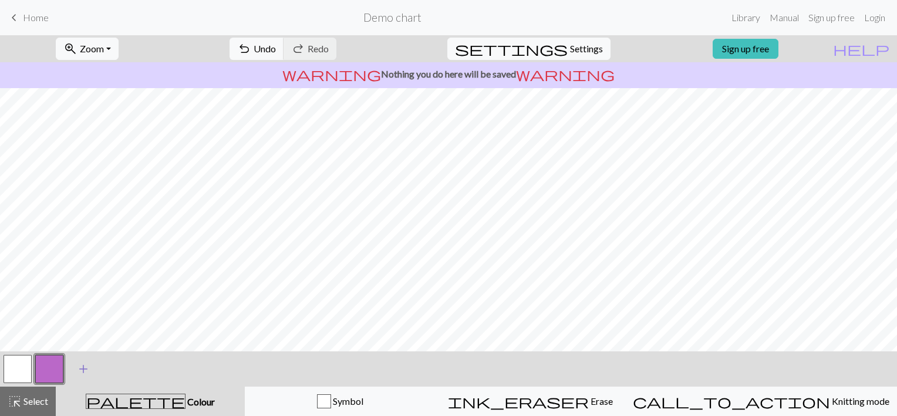
click at [85, 369] on span "add" at bounding box center [83, 368] width 14 height 16
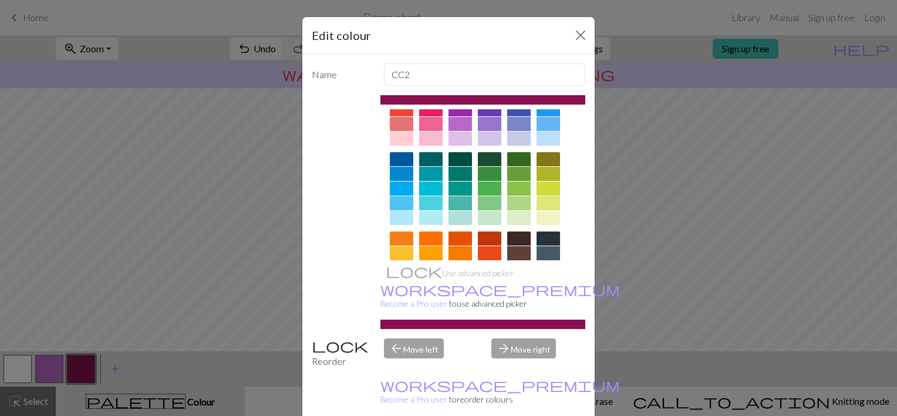
scroll to position [117, 0]
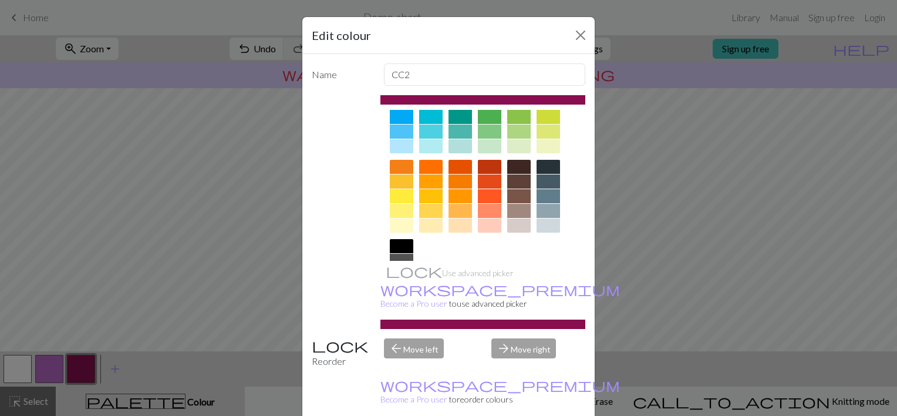
click at [512, 167] on div at bounding box center [518, 167] width 23 height 14
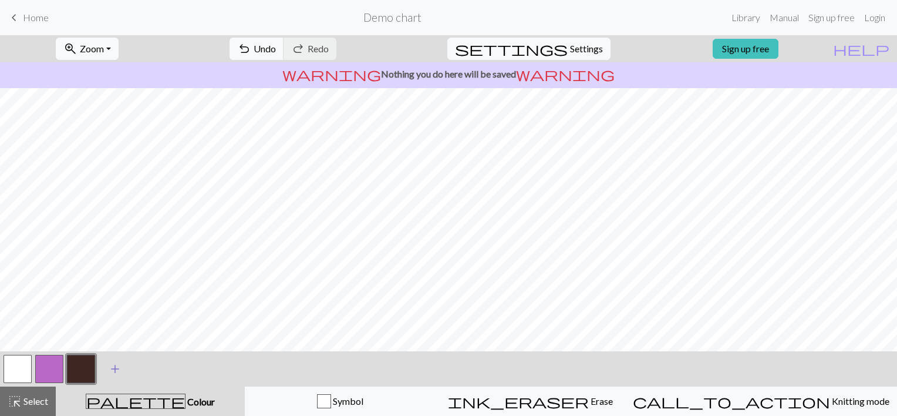
click at [120, 372] on span "add" at bounding box center [115, 368] width 14 height 16
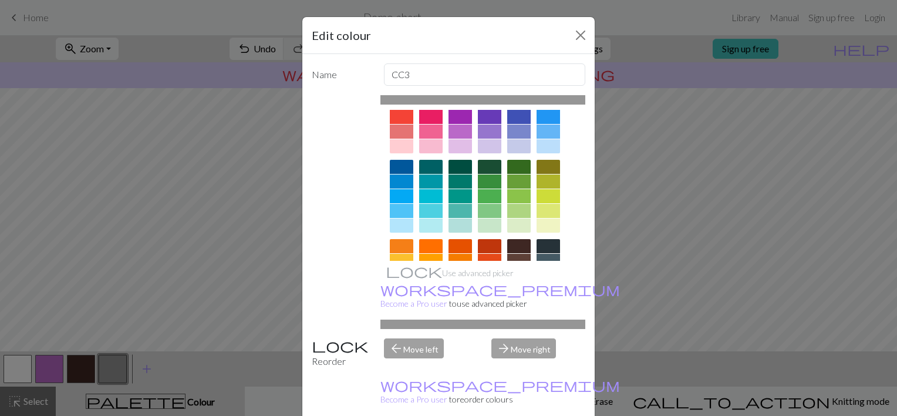
scroll to position [0, 0]
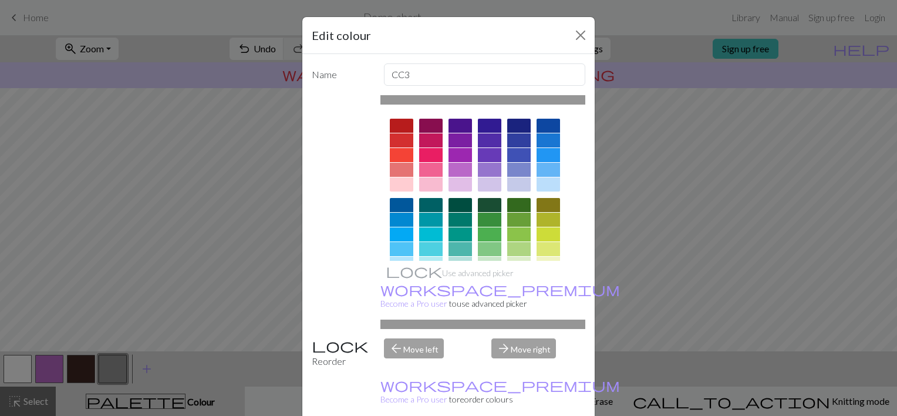
click at [547, 183] on div at bounding box center [548, 184] width 23 height 14
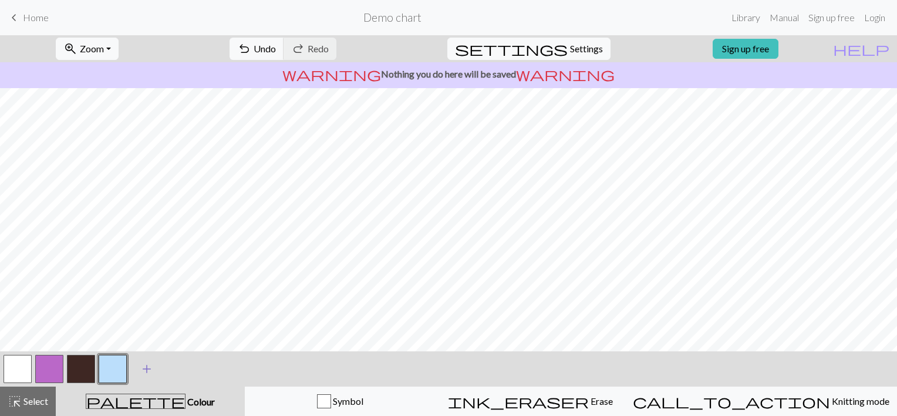
click at [148, 376] on span "add" at bounding box center [147, 368] width 14 height 16
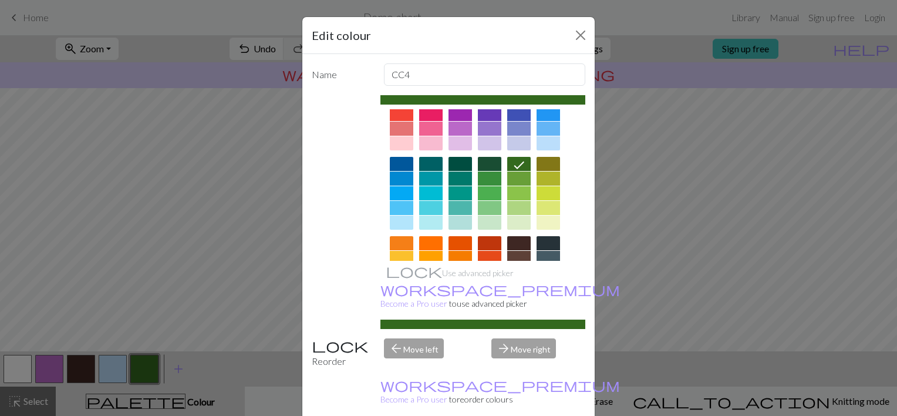
scroll to position [59, 0]
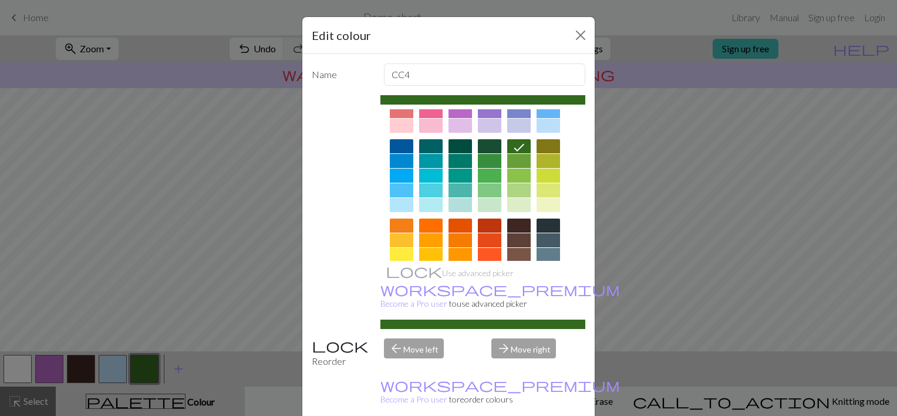
click at [392, 239] on div at bounding box center [401, 240] width 23 height 14
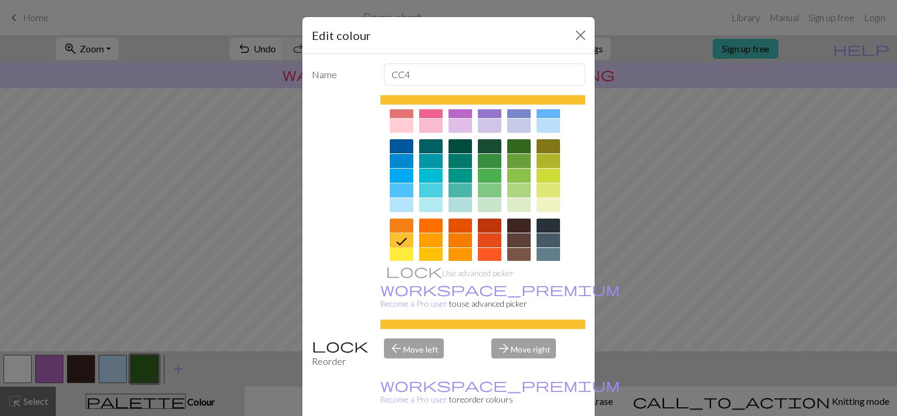
scroll to position [117, 0]
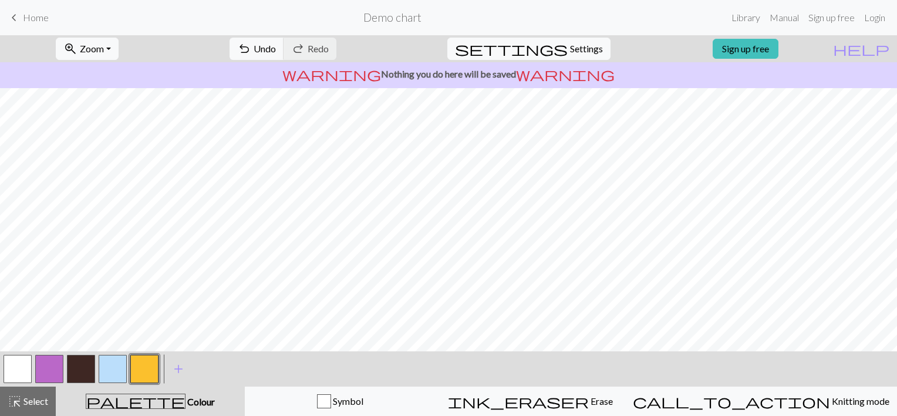
click at [49, 373] on button "button" at bounding box center [49, 369] width 28 height 28
drag, startPoint x: 52, startPoint y: 364, endPoint x: 305, endPoint y: 365, distance: 253.6
click at [308, 365] on div "< > add Add a colour" at bounding box center [448, 368] width 897 height 35
click at [62, 365] on button "button" at bounding box center [49, 369] width 28 height 28
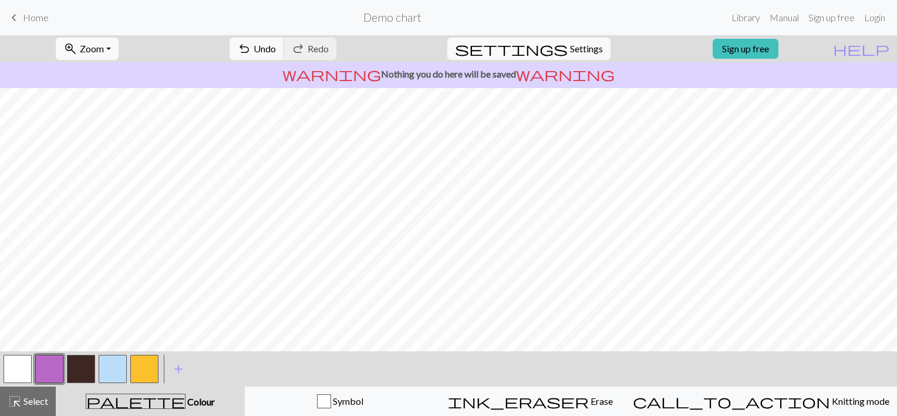
click at [42, 369] on button "button" at bounding box center [49, 369] width 28 height 28
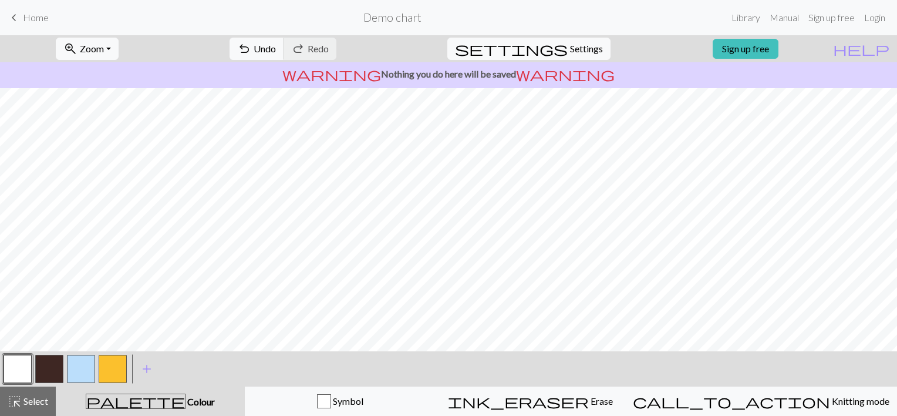
click at [38, 372] on button "button" at bounding box center [49, 369] width 28 height 28
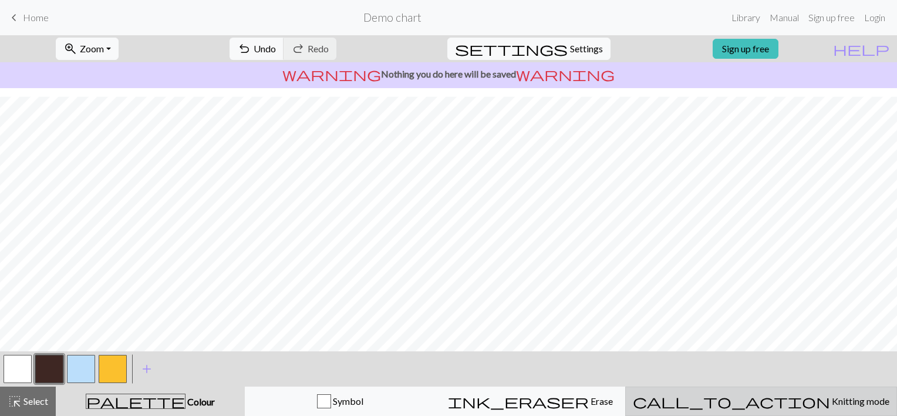
click at [750, 393] on button "call_to_action Knitting mode Knitting mode" at bounding box center [761, 400] width 272 height 29
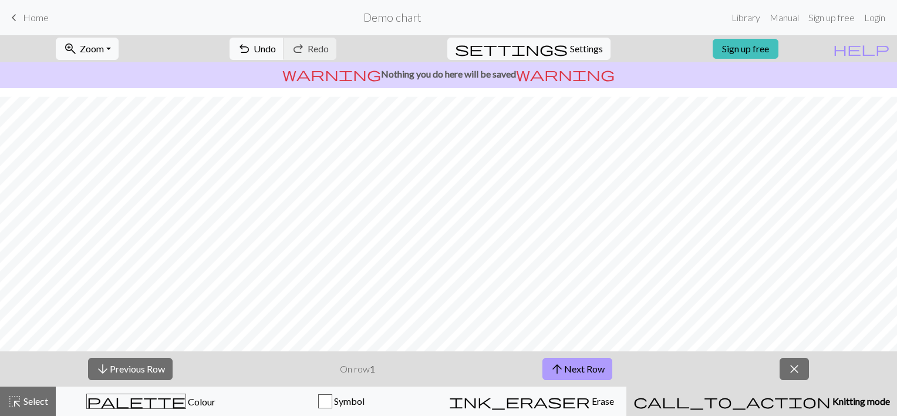
click at [596, 366] on button "arrow_upward Next Row" at bounding box center [577, 368] width 70 height 22
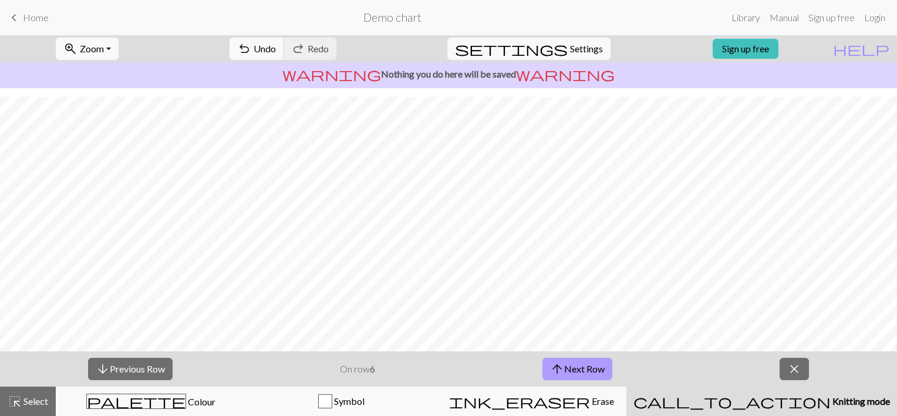
click at [596, 366] on button "arrow_upward Next Row" at bounding box center [577, 368] width 70 height 22
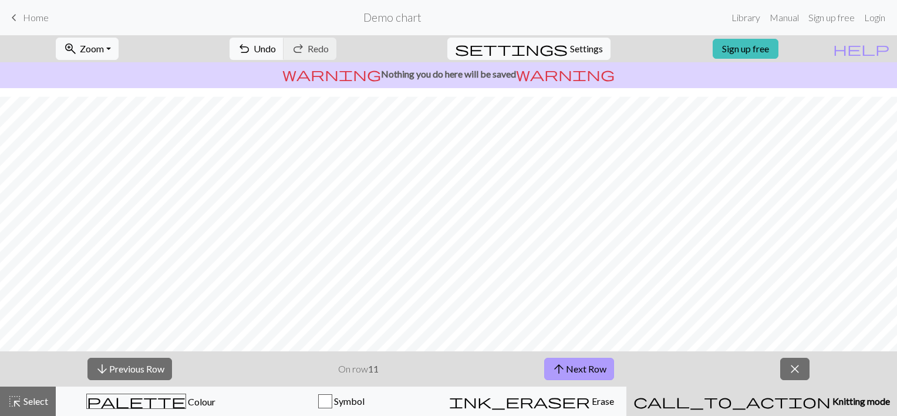
click at [596, 366] on button "arrow_upward Next Row" at bounding box center [579, 368] width 70 height 22
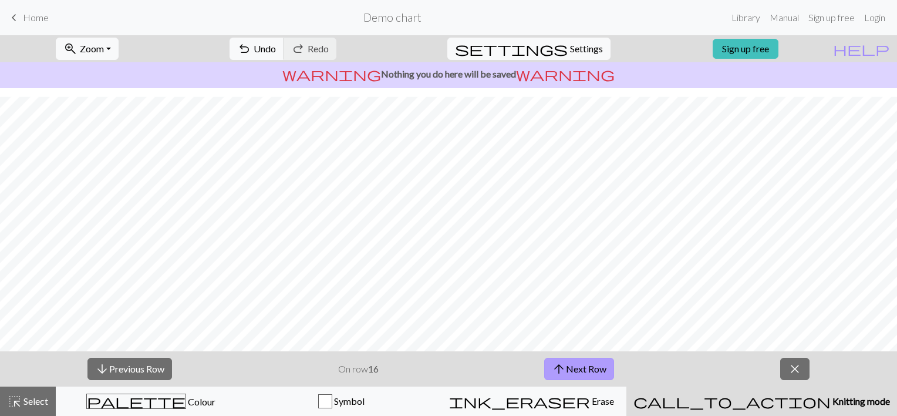
click at [596, 366] on button "arrow_upward Next Row" at bounding box center [579, 368] width 70 height 22
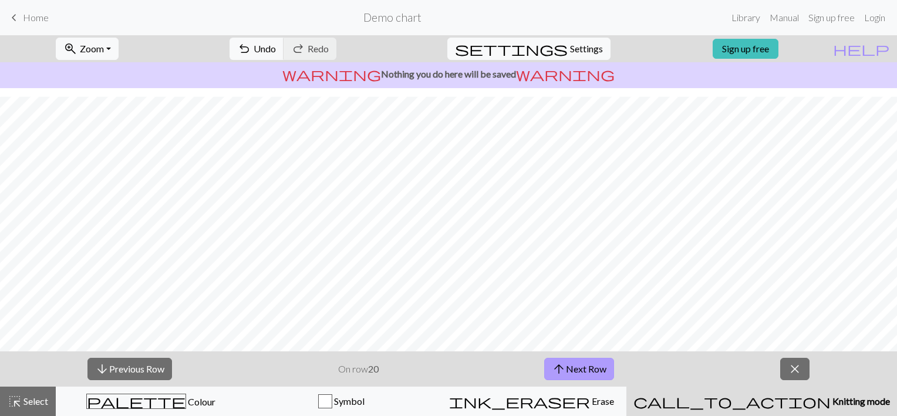
click at [596, 366] on button "arrow_upward Next Row" at bounding box center [579, 368] width 70 height 22
click at [794, 373] on span "close" at bounding box center [795, 368] width 14 height 16
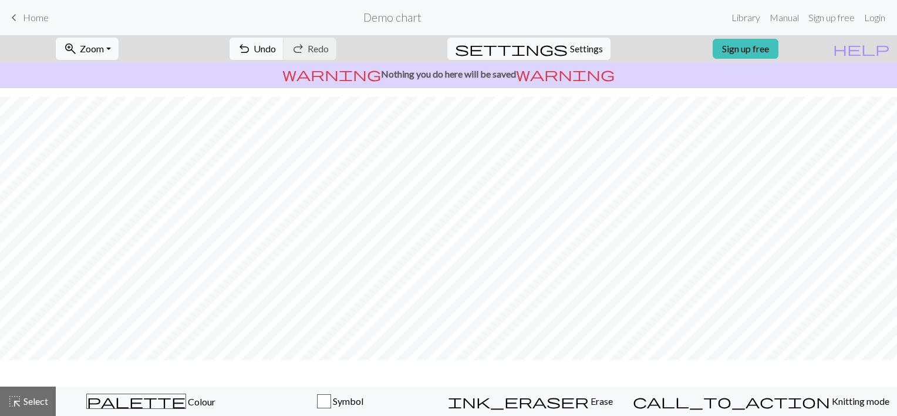
scroll to position [139, 0]
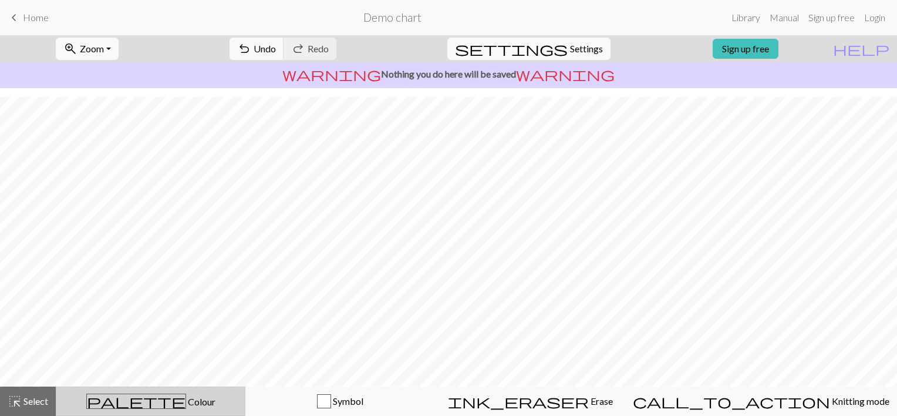
click at [164, 392] on button "palette Colour Colour" at bounding box center [151, 400] width 190 height 29
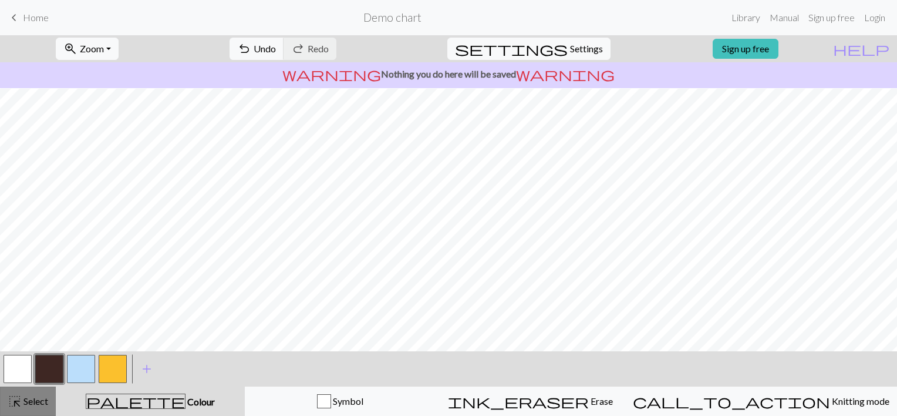
click at [35, 404] on span "Select" at bounding box center [35, 400] width 26 height 11
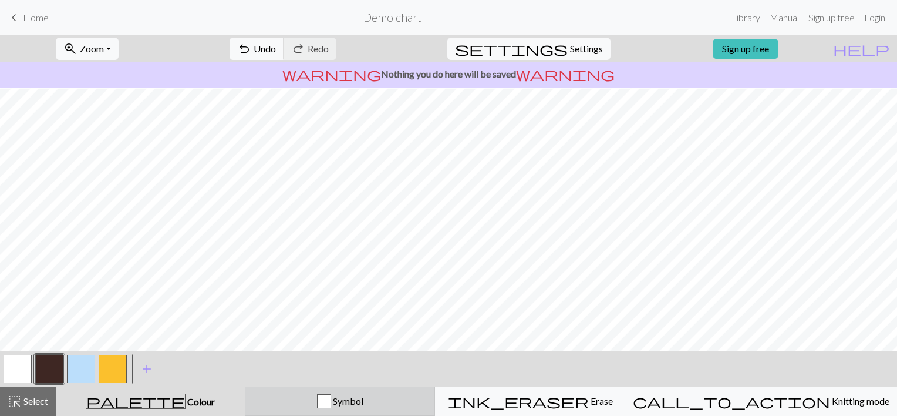
click at [396, 404] on div "Symbol" at bounding box center [339, 401] width 175 height 14
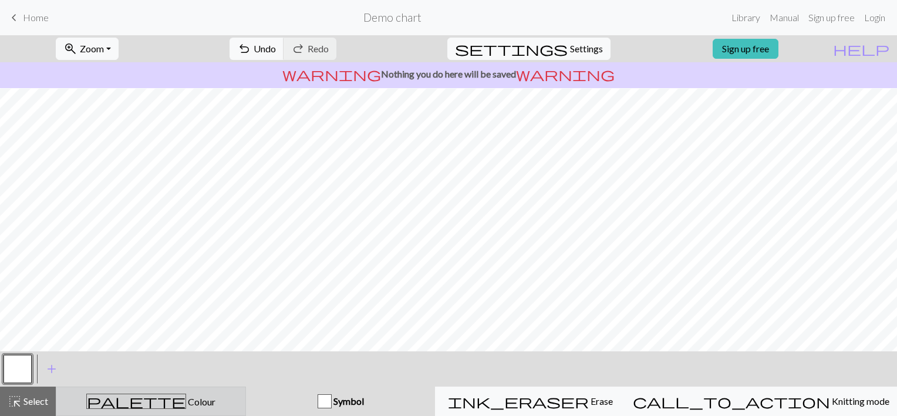
click at [186, 402] on span "Colour" at bounding box center [200, 401] width 29 height 11
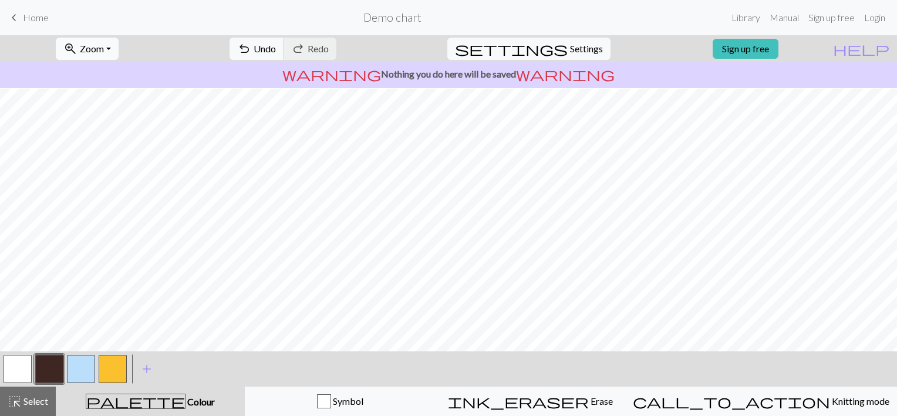
click at [119, 50] on button "zoom_in Zoom Zoom" at bounding box center [87, 49] width 63 height 22
click at [575, 52] on span "Settings" at bounding box center [586, 49] width 33 height 14
select select "aran"
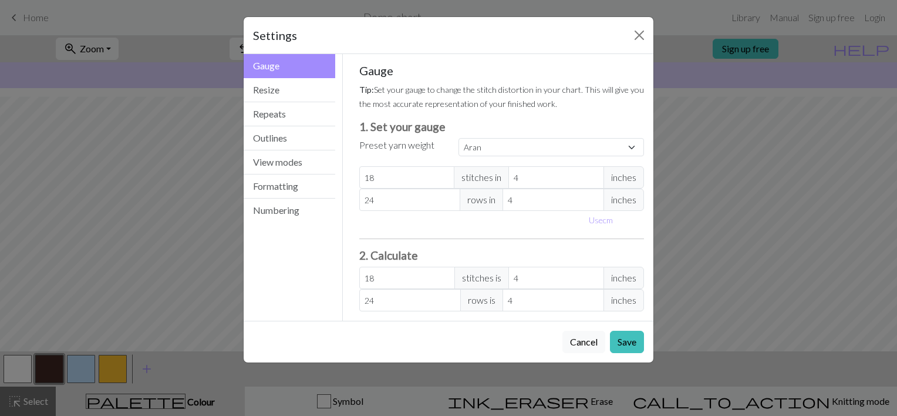
click at [632, 48] on div "Settings" at bounding box center [449, 35] width 410 height 37
click at [644, 35] on button "Close" at bounding box center [639, 35] width 19 height 19
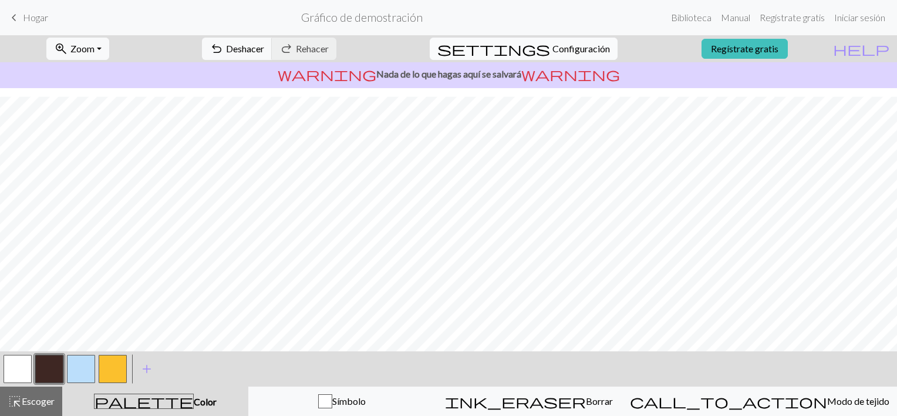
click at [564, 45] on span "Configuración" at bounding box center [581, 49] width 58 height 14
select select "aran"
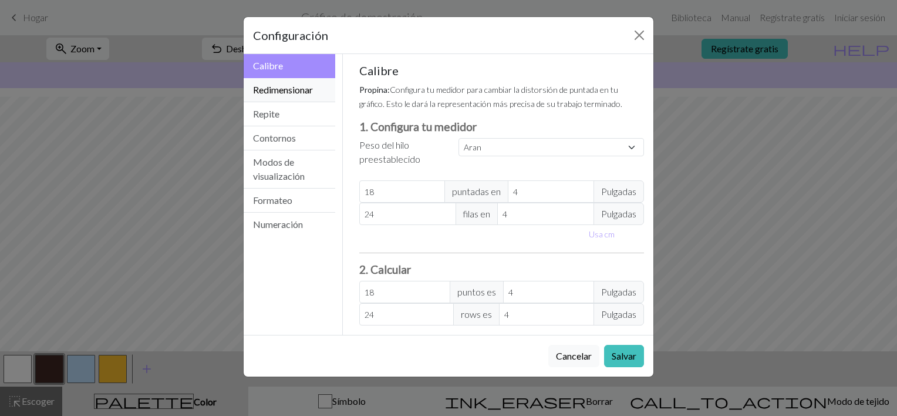
click at [278, 97] on button "Redimensionar" at bounding box center [290, 90] width 92 height 24
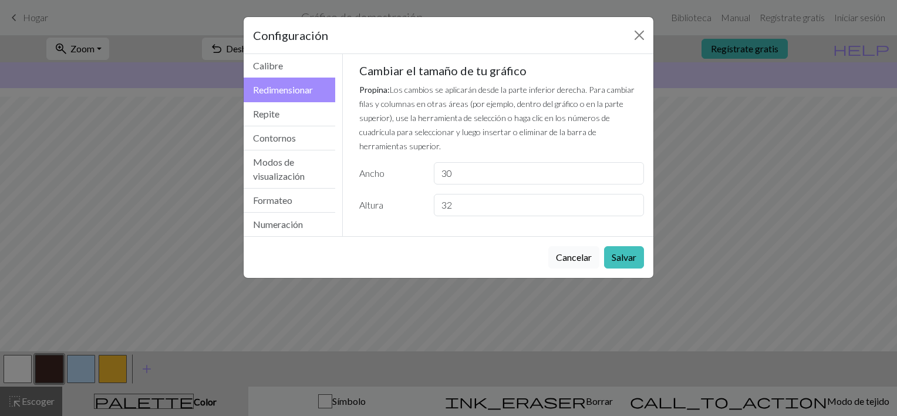
click at [578, 258] on button "Cancelar" at bounding box center [573, 257] width 51 height 22
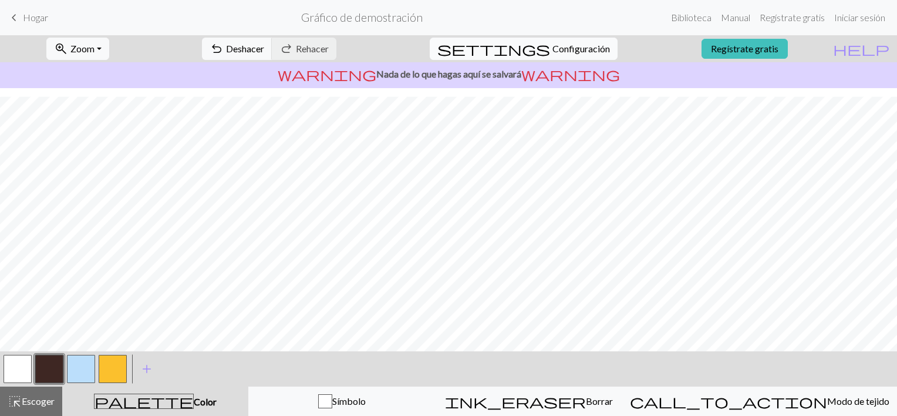
click at [537, 52] on span "settings" at bounding box center [493, 49] width 113 height 16
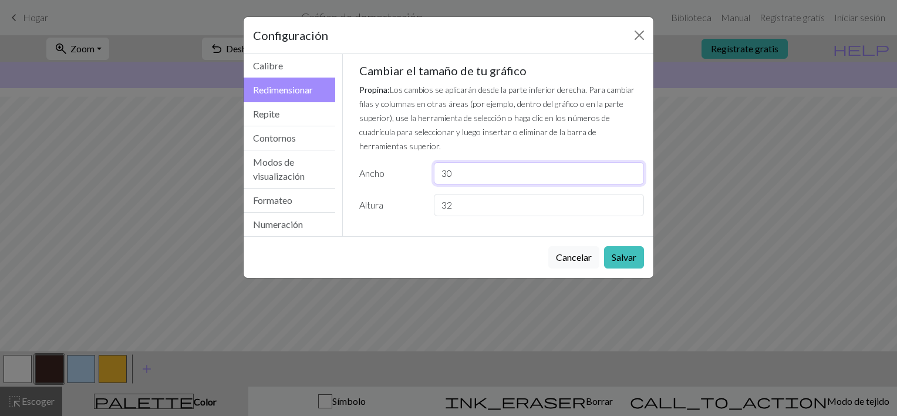
click at [473, 162] on input "30" at bounding box center [539, 173] width 210 height 22
type input "3"
type input "20"
click at [457, 194] on input "32" at bounding box center [539, 205] width 210 height 22
type input "3"
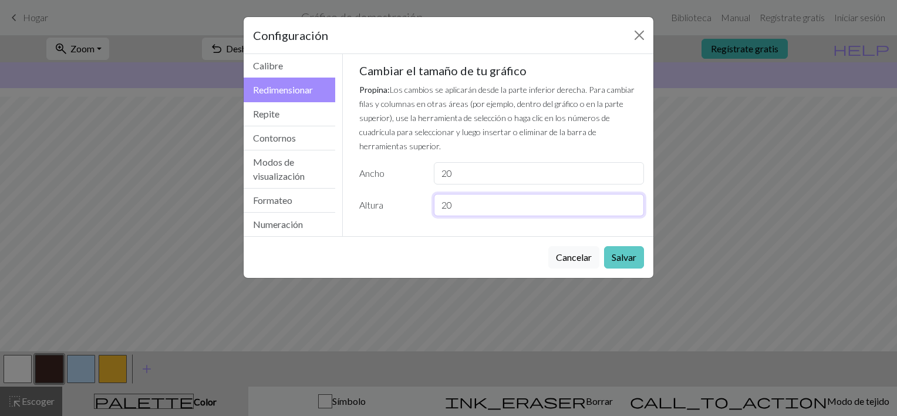
type input "20"
click at [630, 264] on button "Salvar" at bounding box center [624, 257] width 40 height 22
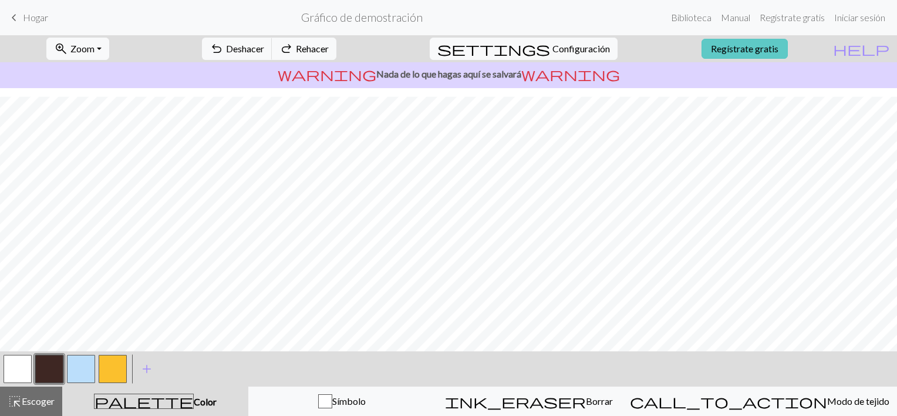
click at [757, 49] on link "Regístrate gratis" at bounding box center [744, 49] width 86 height 20
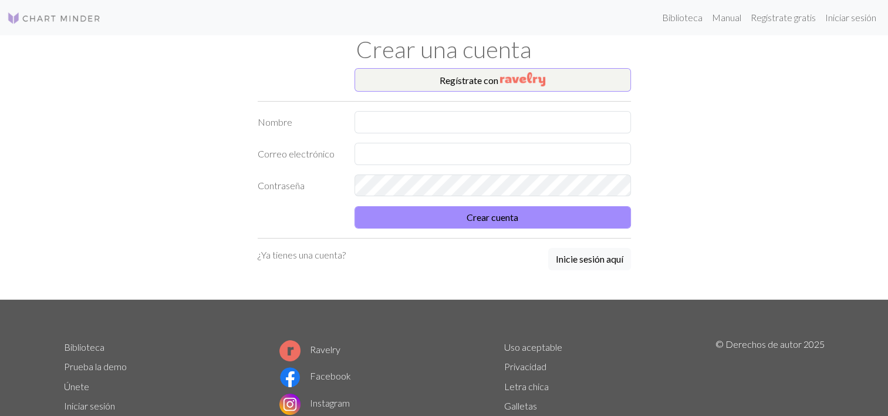
click at [514, 133] on form "Nombre Correo electrónico Contraseña Crear cuenta" at bounding box center [444, 169] width 373 height 117
click at [510, 120] on input "text" at bounding box center [493, 122] width 276 height 22
type input "Feli Bonastre"
type input "[EMAIL_ADDRESS][DOMAIN_NAME]"
click at [514, 210] on button "Crear cuenta" at bounding box center [493, 217] width 276 height 22
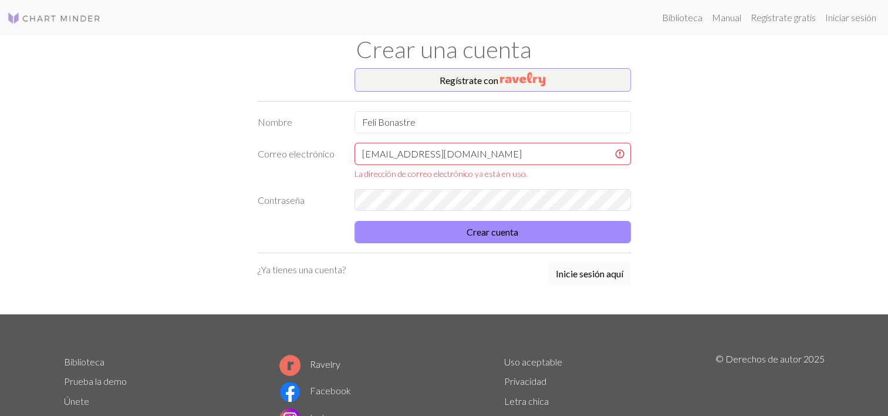
click at [579, 268] on button "Inicie sesión aquí" at bounding box center [589, 273] width 83 height 22
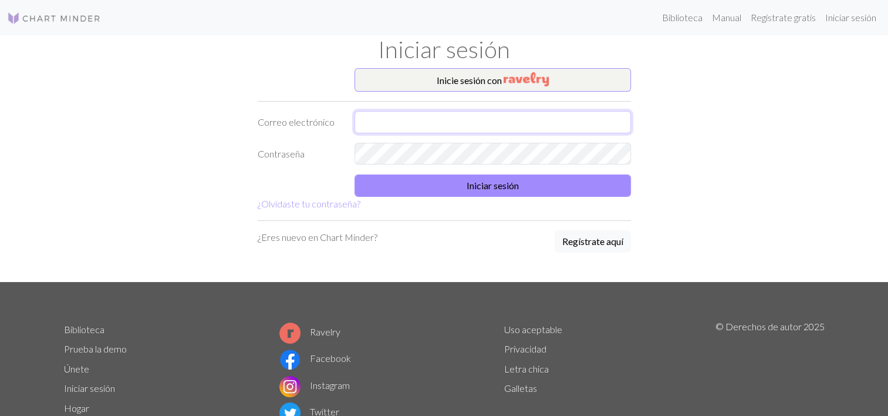
click at [408, 119] on input "text" at bounding box center [493, 122] width 276 height 22
type input "[EMAIL_ADDRESS][DOMAIN_NAME]"
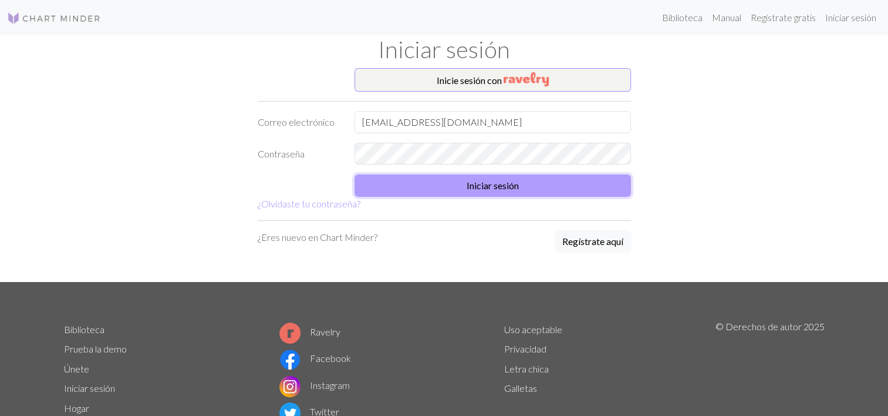
click at [598, 181] on button "Iniciar sesión" at bounding box center [493, 185] width 276 height 22
click at [564, 178] on button "Iniciar sesión" at bounding box center [493, 185] width 276 height 22
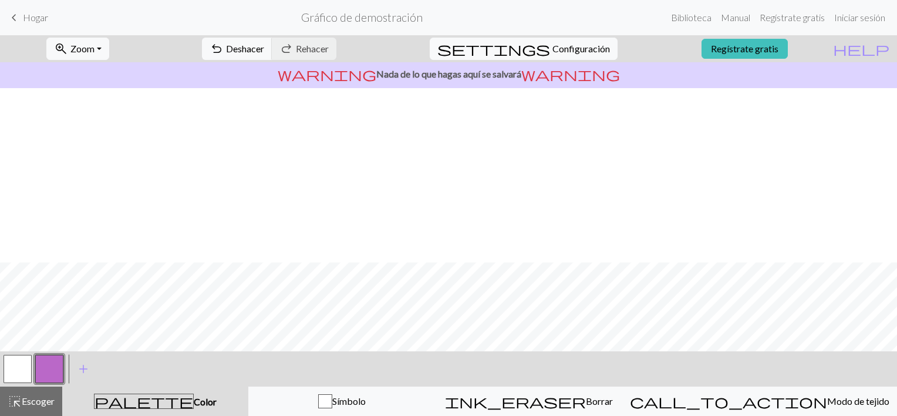
scroll to position [174, 0]
